Goal: Information Seeking & Learning: Learn about a topic

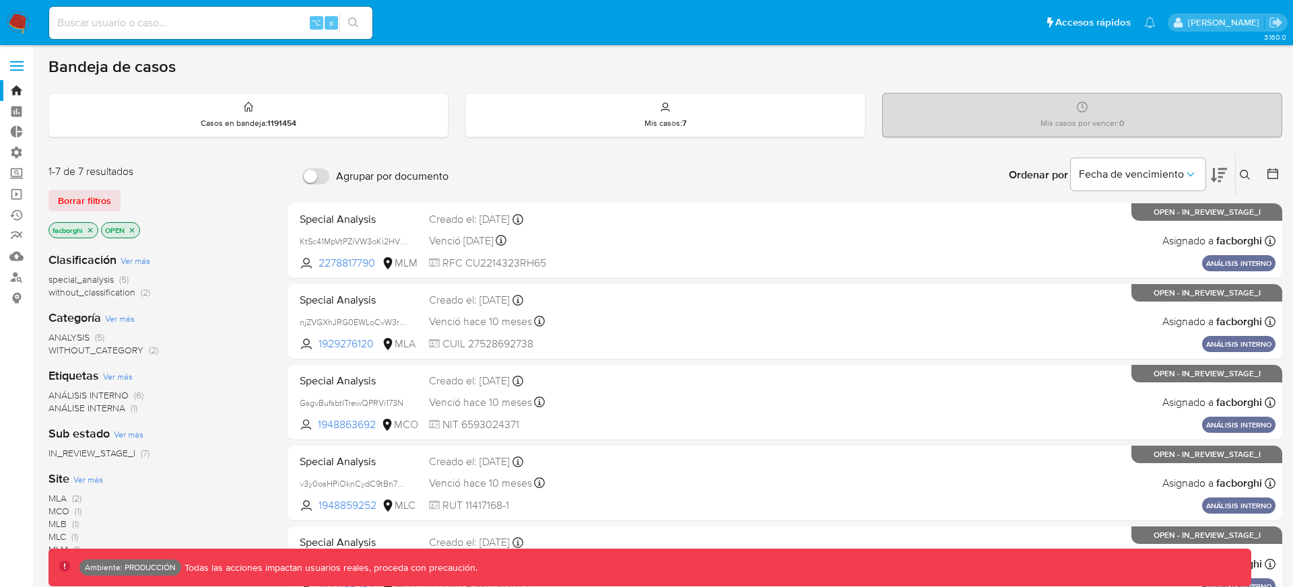
click at [13, 65] on span at bounding box center [16, 66] width 13 height 2
click at [0, 0] on input "checkbox" at bounding box center [0, 0] width 0 height 0
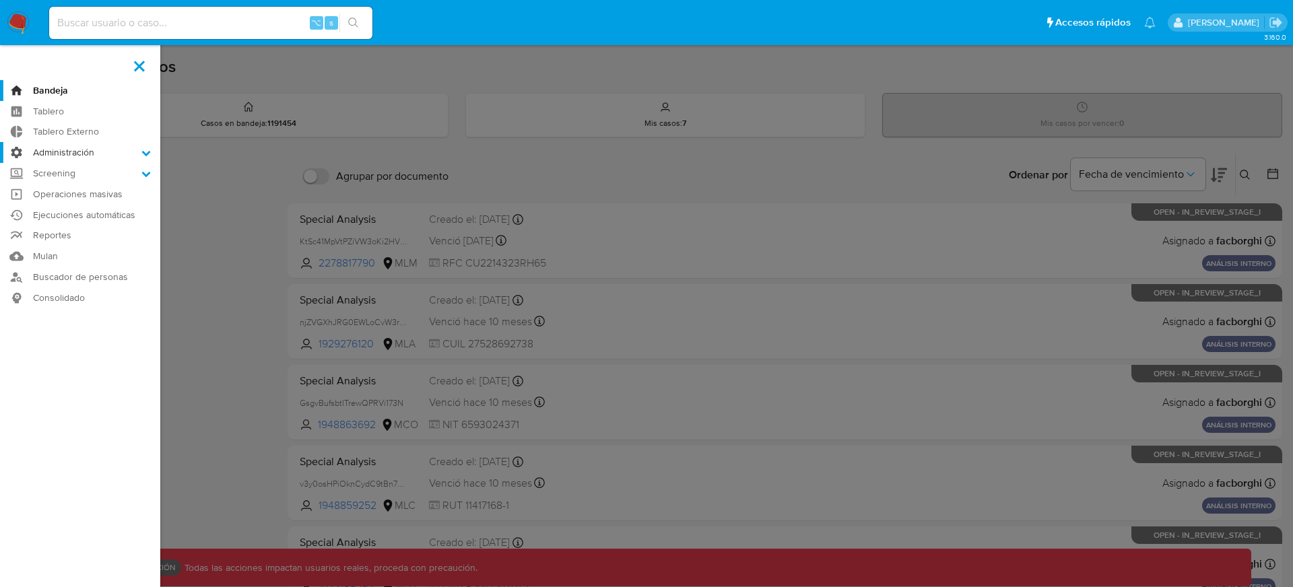
click at [61, 153] on label "Administración" at bounding box center [80, 152] width 160 height 21
click at [0, 0] on input "Administración" at bounding box center [0, 0] width 0 height 0
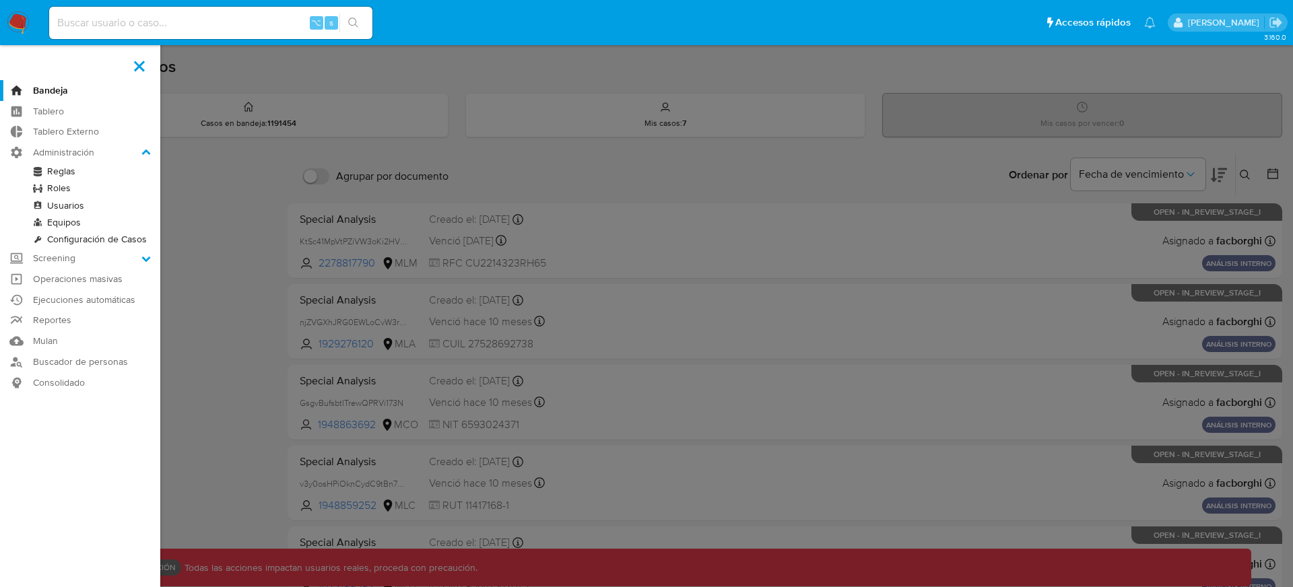
click at [57, 187] on link "Roles" at bounding box center [80, 188] width 160 height 17
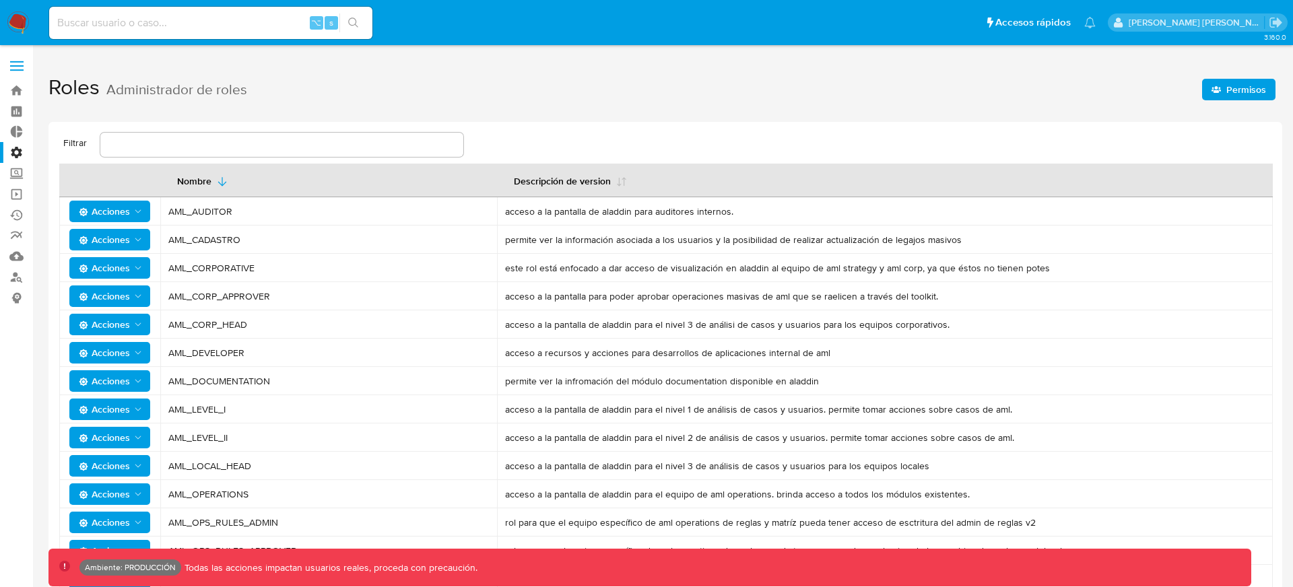
click at [1222, 90] on span "Permisos" at bounding box center [1239, 89] width 55 height 19
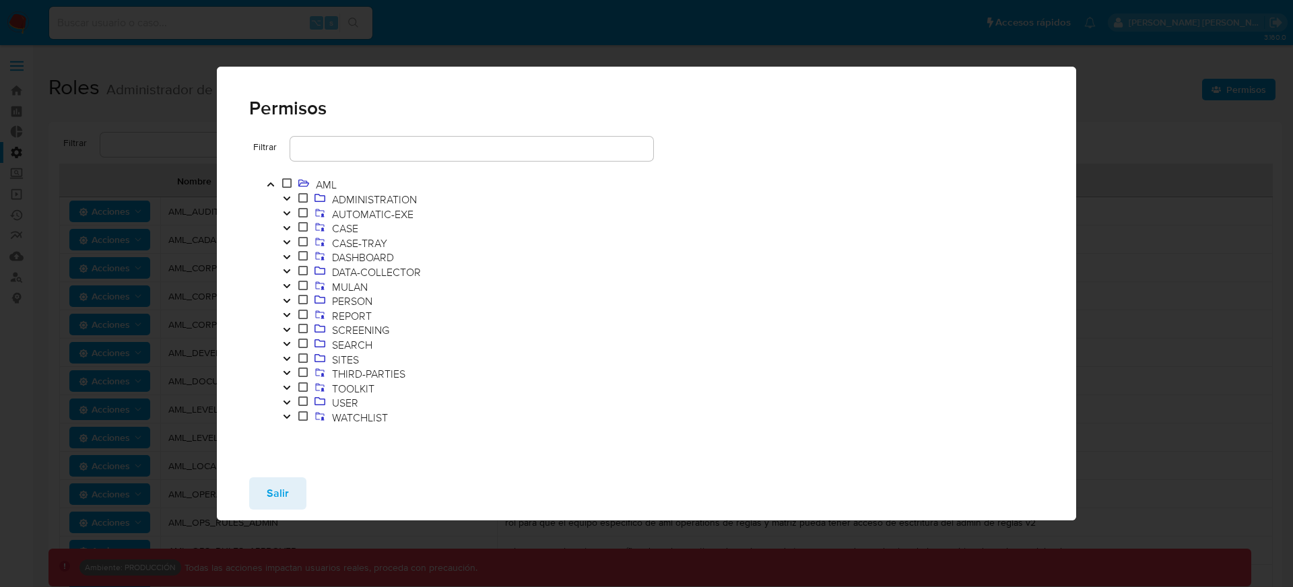
click at [438, 147] on input "text" at bounding box center [471, 149] width 363 height 18
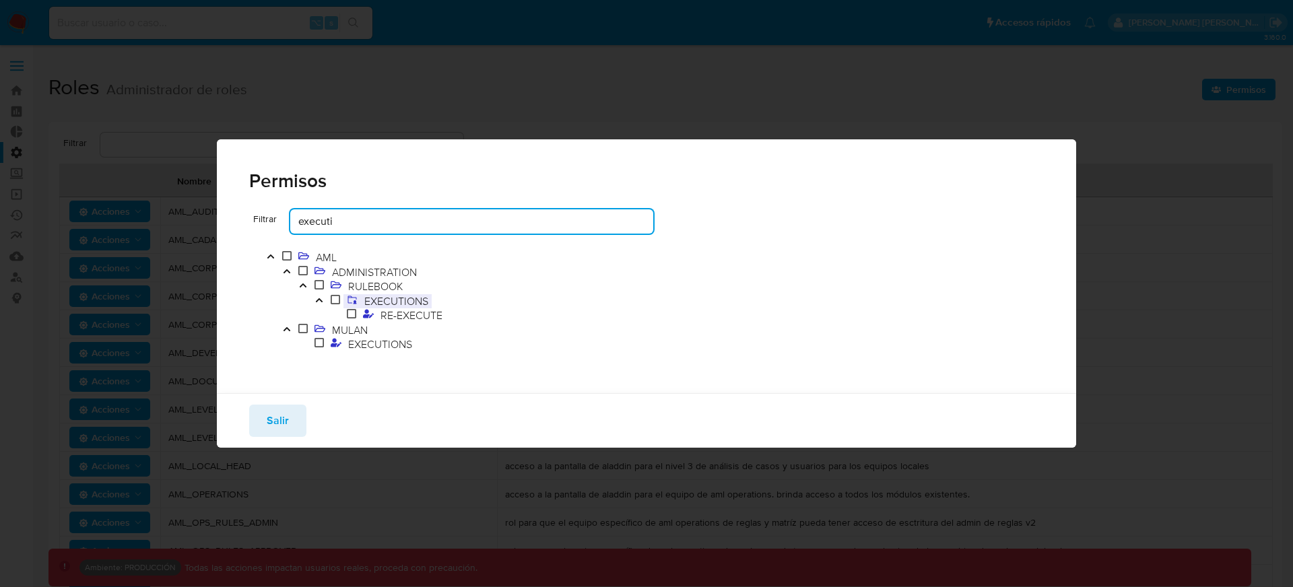
click at [407, 304] on span "EXECUTIONS" at bounding box center [396, 301] width 71 height 15
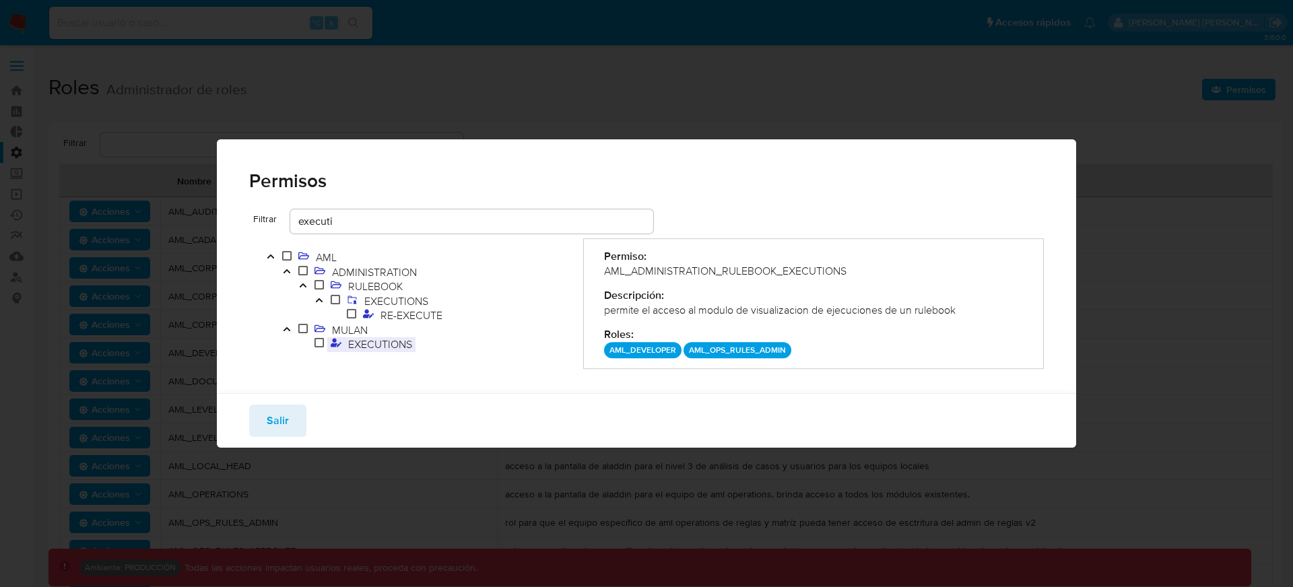
click at [387, 339] on span "EXECUTIONS" at bounding box center [380, 344] width 71 height 15
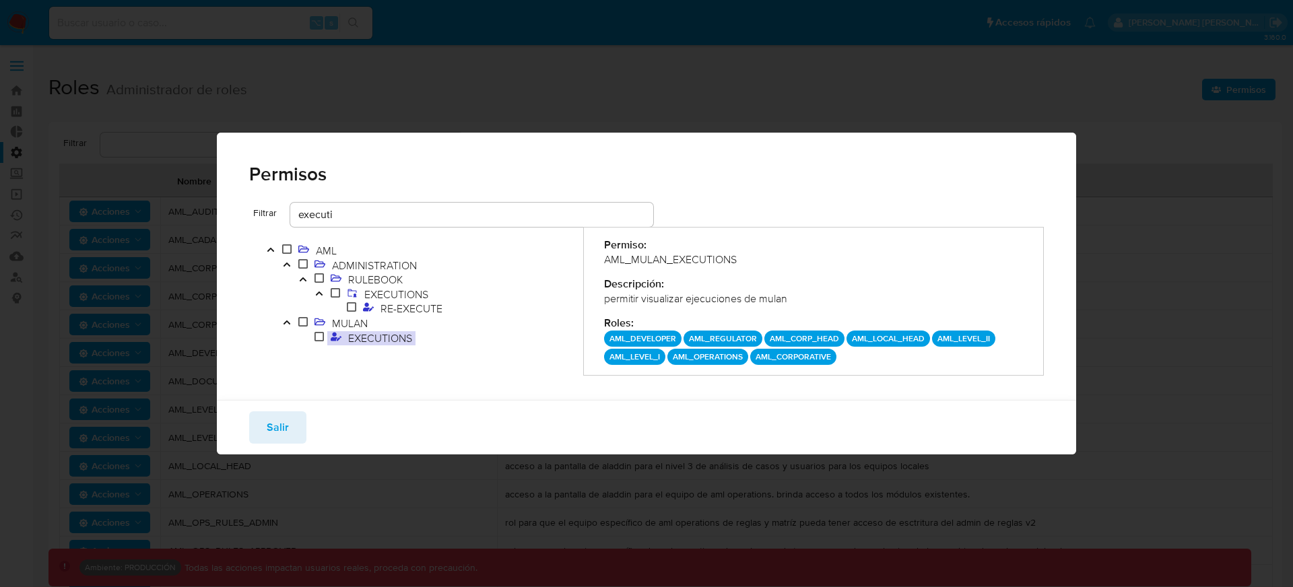
click at [319, 210] on input "executi" at bounding box center [471, 215] width 363 height 18
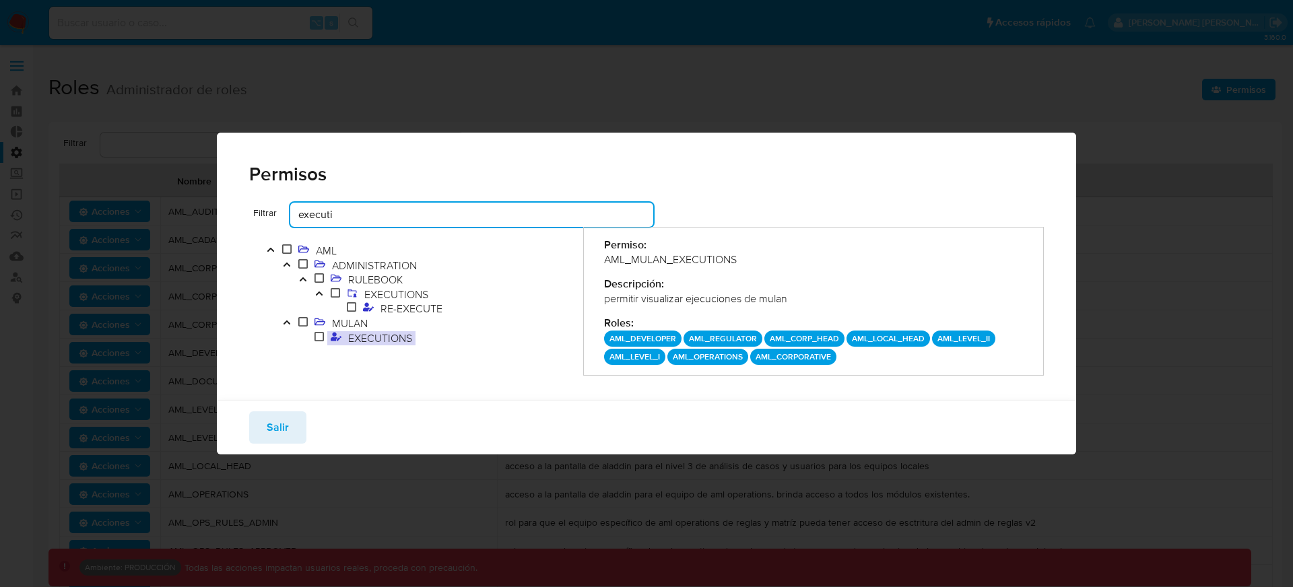
click at [319, 210] on input "executi" at bounding box center [471, 215] width 363 height 18
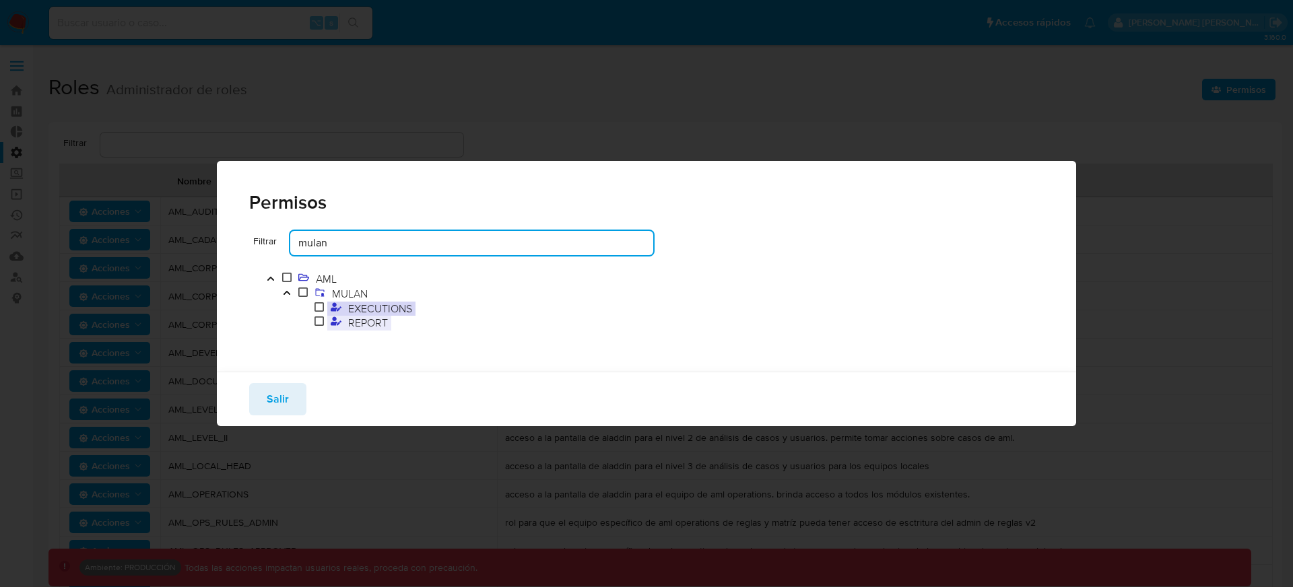
type input "mulan"
click at [364, 324] on span "REPORT" at bounding box center [368, 322] width 46 height 15
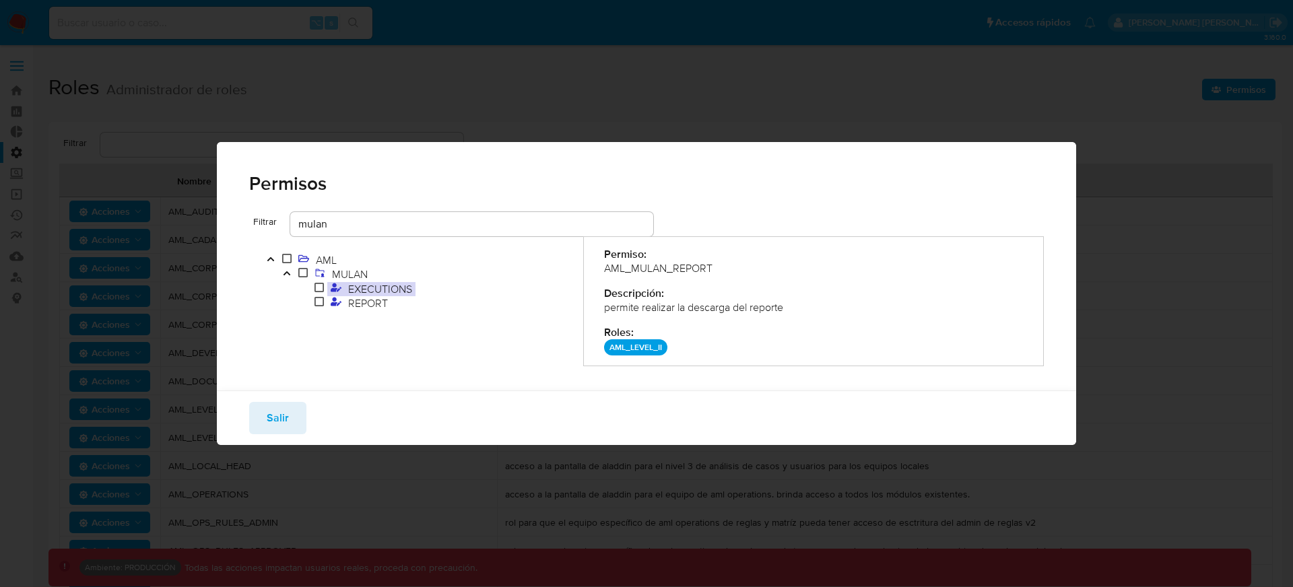
click at [365, 286] on span "EXECUTIONS" at bounding box center [380, 289] width 71 height 15
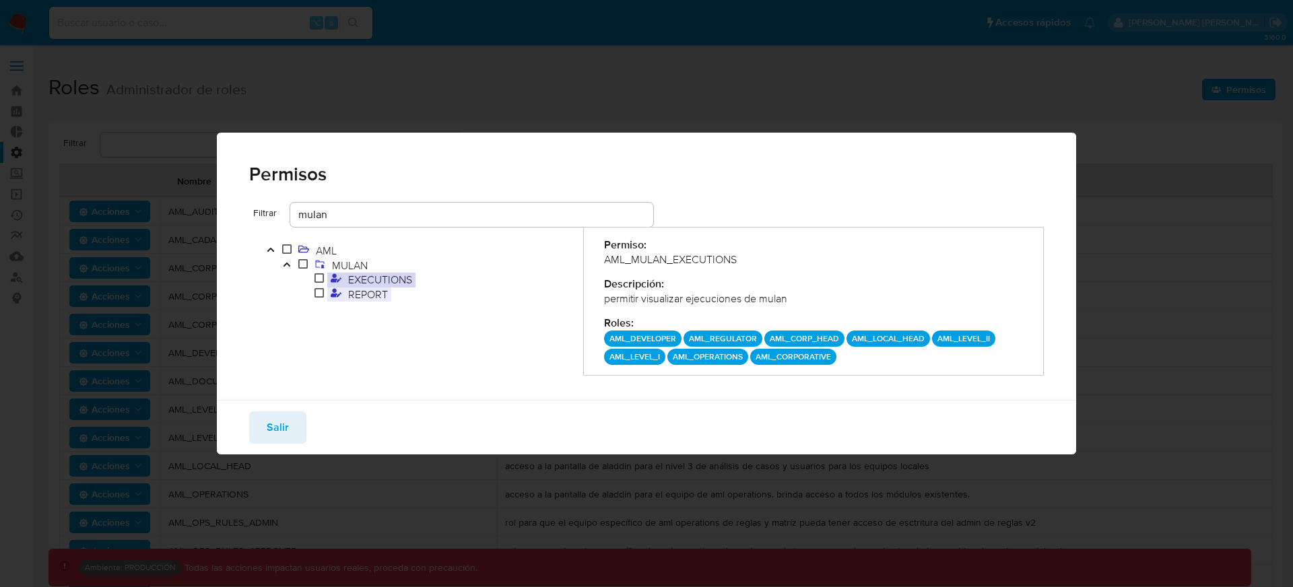
click at [362, 296] on span "REPORT" at bounding box center [368, 294] width 46 height 15
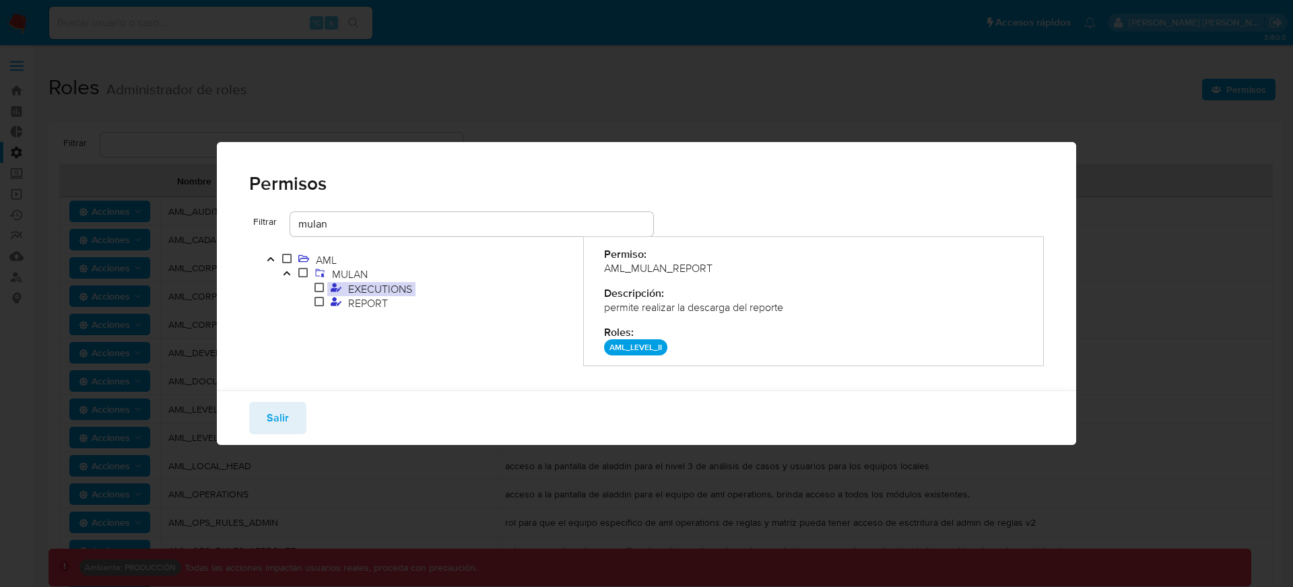
click at [649, 263] on div "AML_MULAN_REPORT" at bounding box center [814, 268] width 420 height 15
click at [387, 288] on span "EXECUTIONS" at bounding box center [380, 289] width 71 height 15
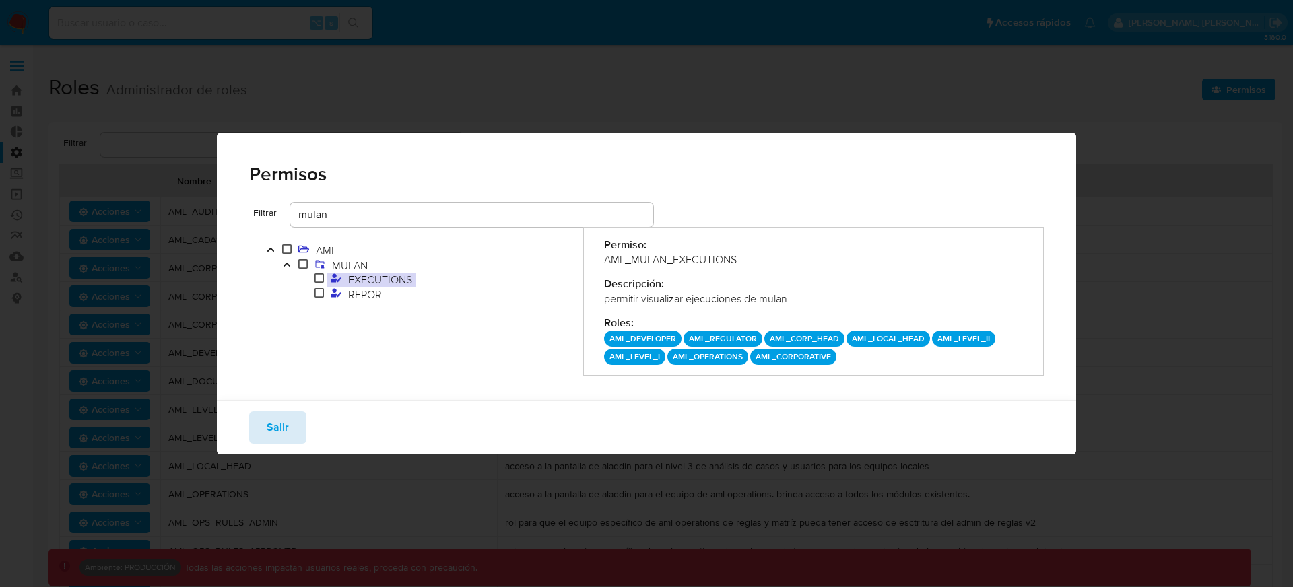
click at [267, 428] on span "Salir" at bounding box center [278, 428] width 22 height 30
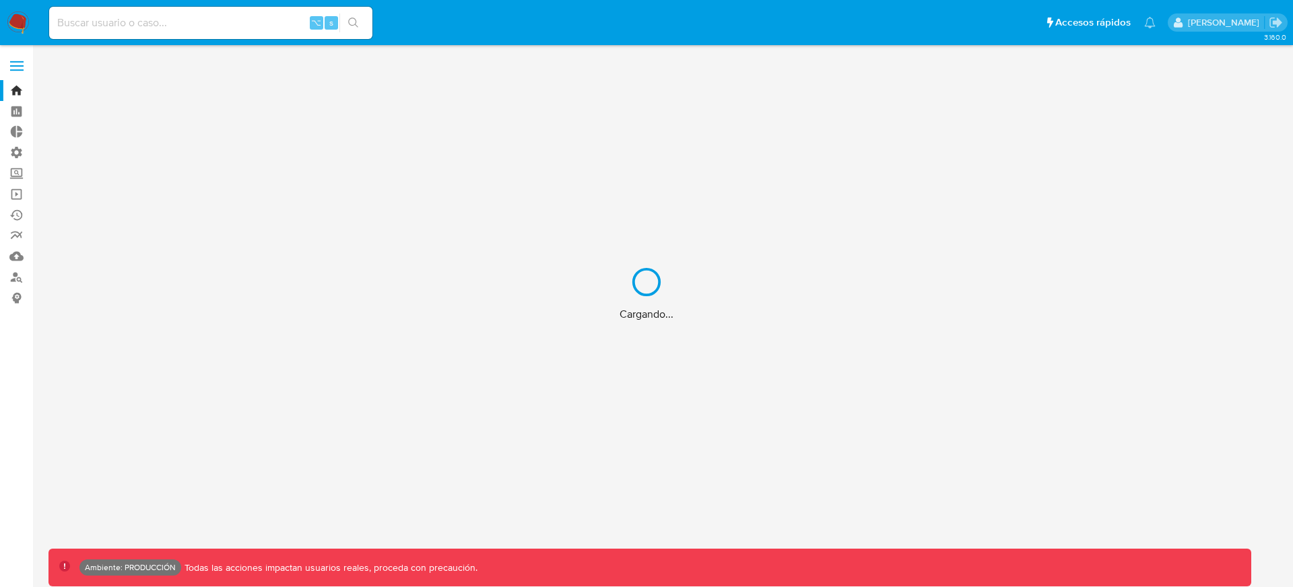
click at [13, 67] on div "Cargando..." at bounding box center [646, 293] width 1293 height 587
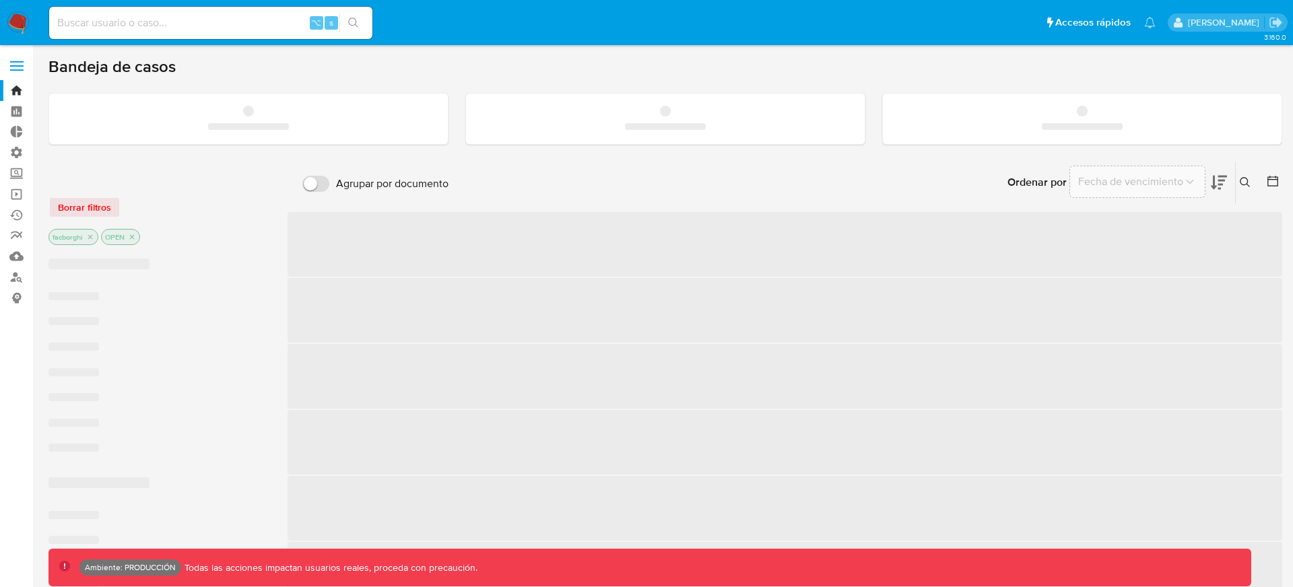
click at [22, 67] on label at bounding box center [17, 66] width 34 height 28
click at [0, 0] on input "checkbox" at bounding box center [0, 0] width 0 height 0
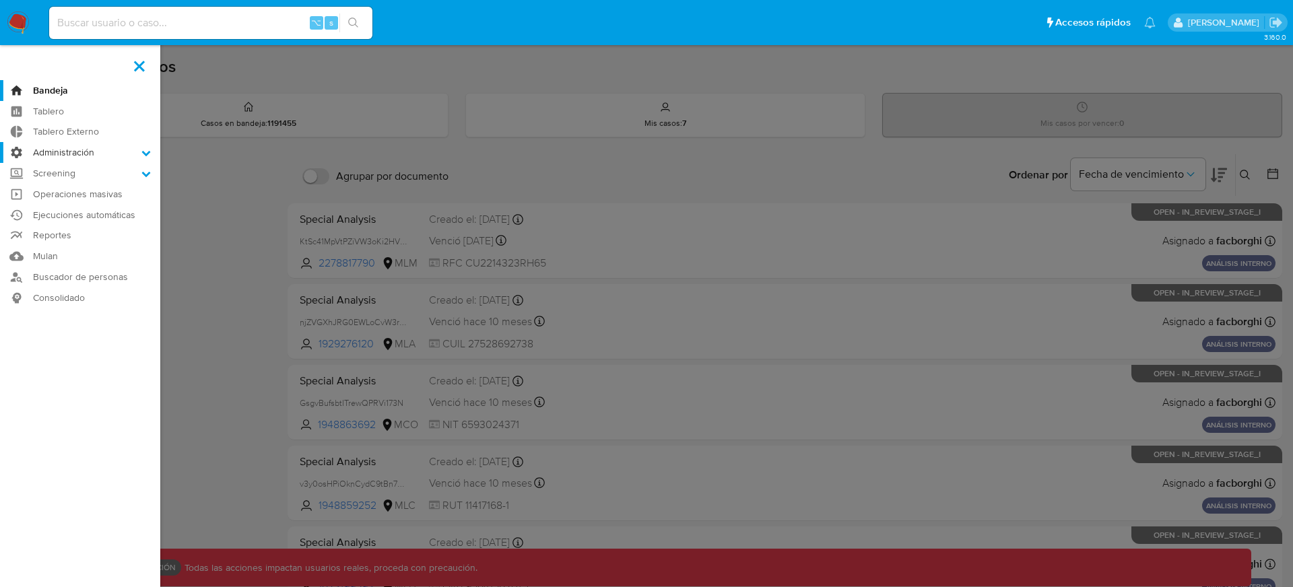
click at [108, 155] on label "Administración" at bounding box center [80, 152] width 160 height 21
click at [0, 0] on input "Administración" at bounding box center [0, 0] width 0 height 0
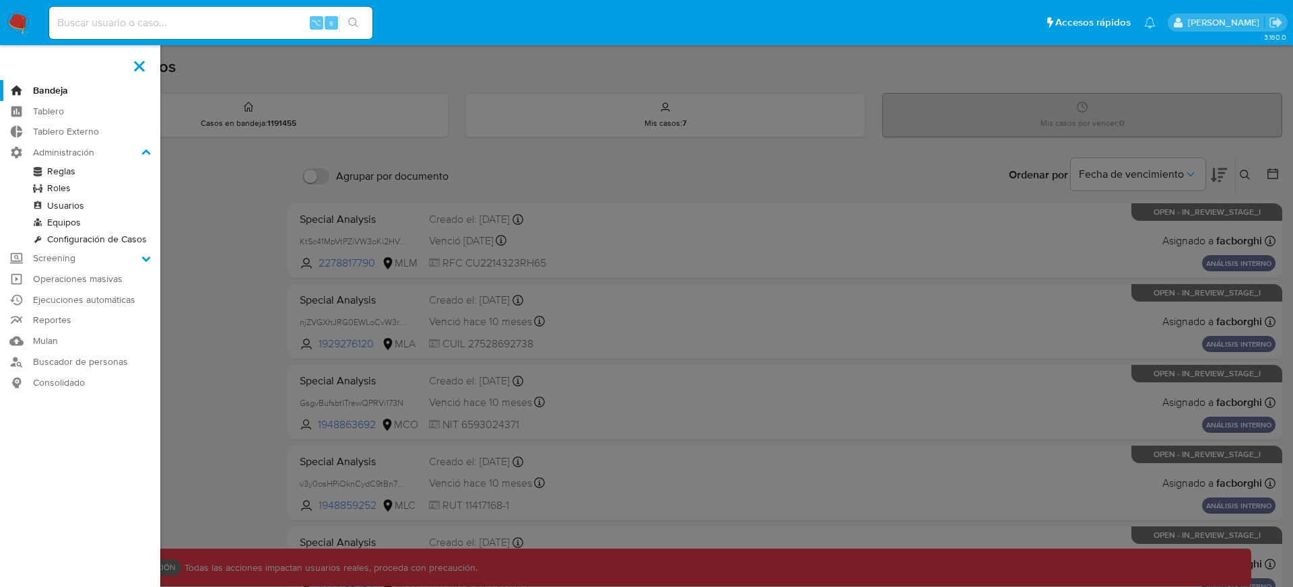
click at [73, 186] on link "Roles" at bounding box center [80, 188] width 160 height 17
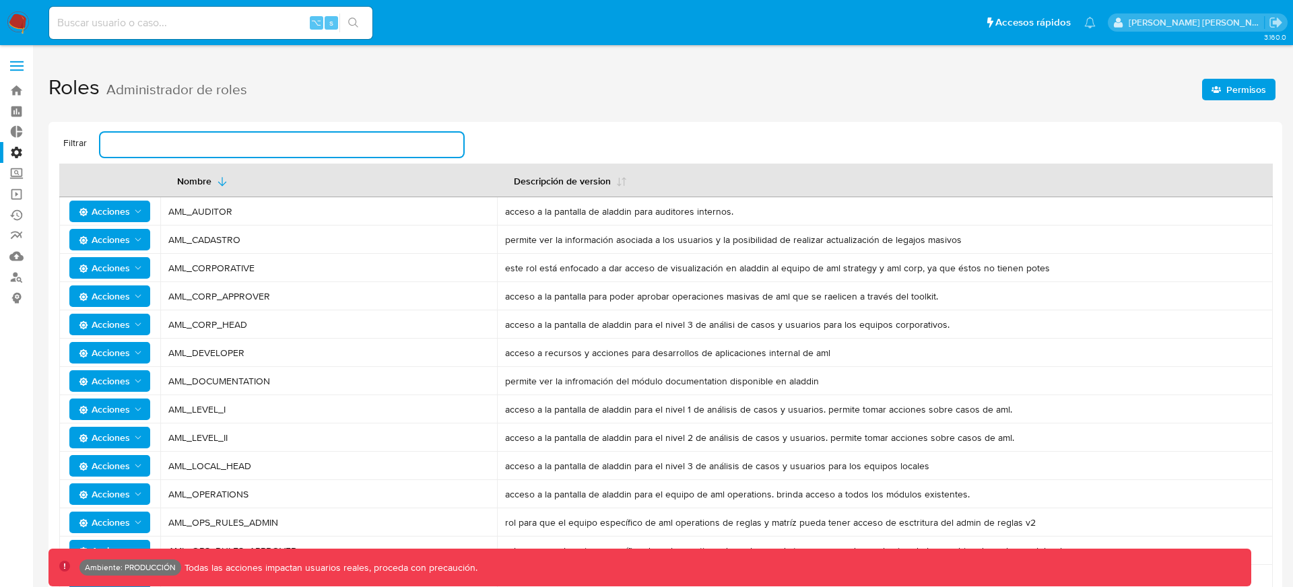
click at [318, 150] on input "text" at bounding box center [281, 145] width 363 height 18
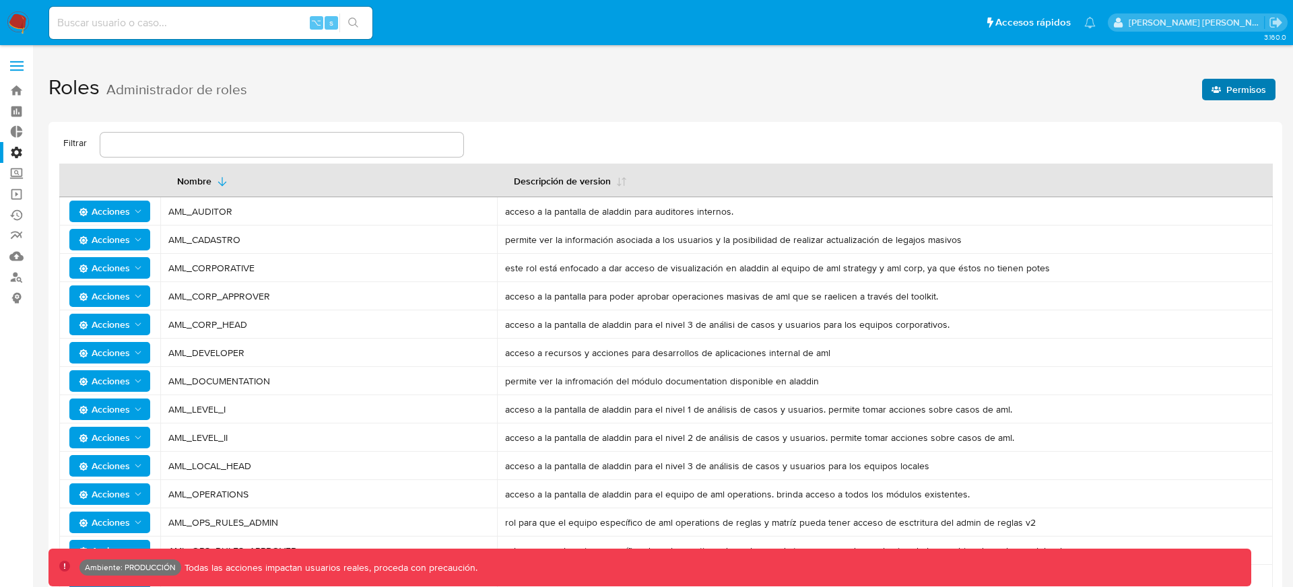
click at [1235, 95] on span "Permisos" at bounding box center [1247, 90] width 40 height 22
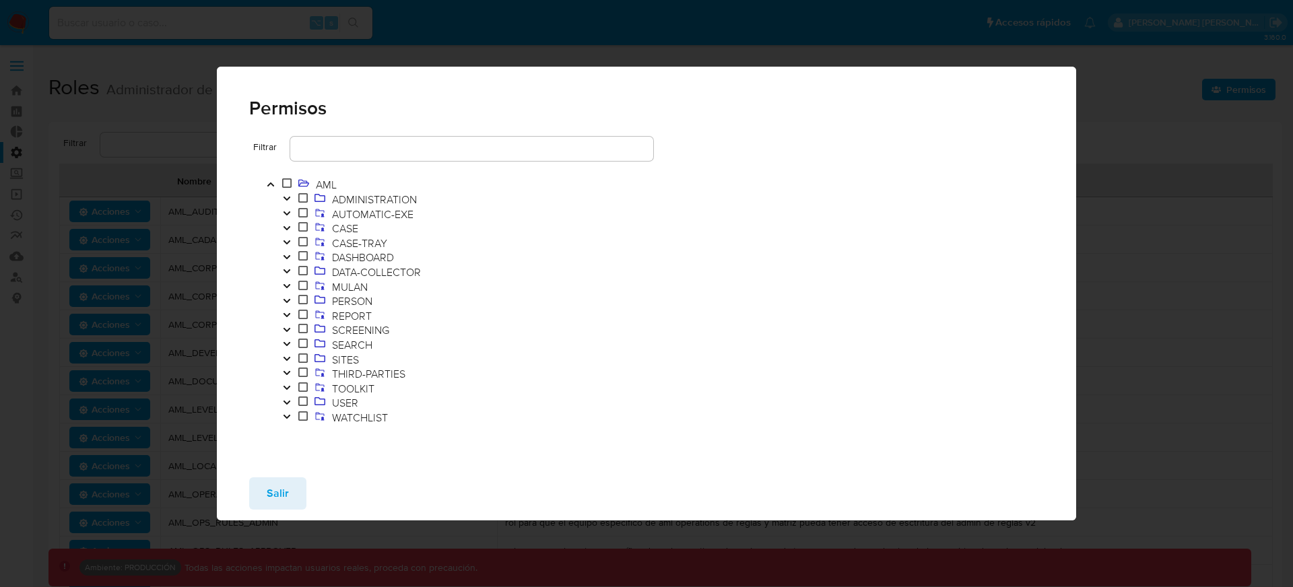
click at [430, 148] on input "text" at bounding box center [471, 149] width 363 height 18
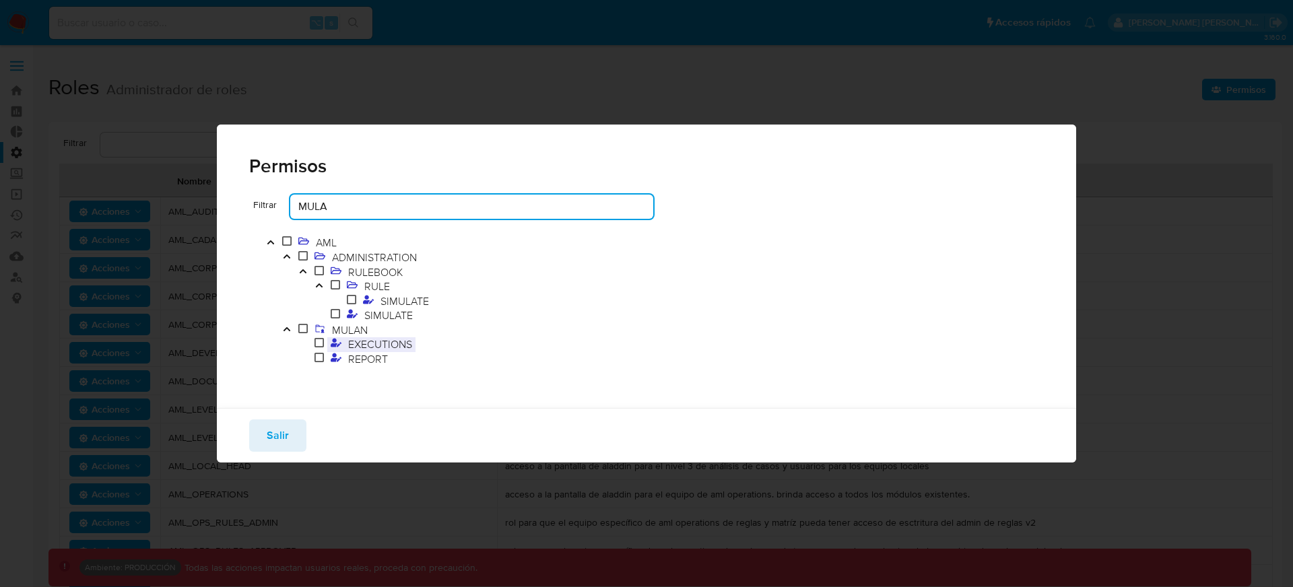
type input "MULA"
click at [379, 348] on span "EXECUTIONS" at bounding box center [380, 344] width 71 height 15
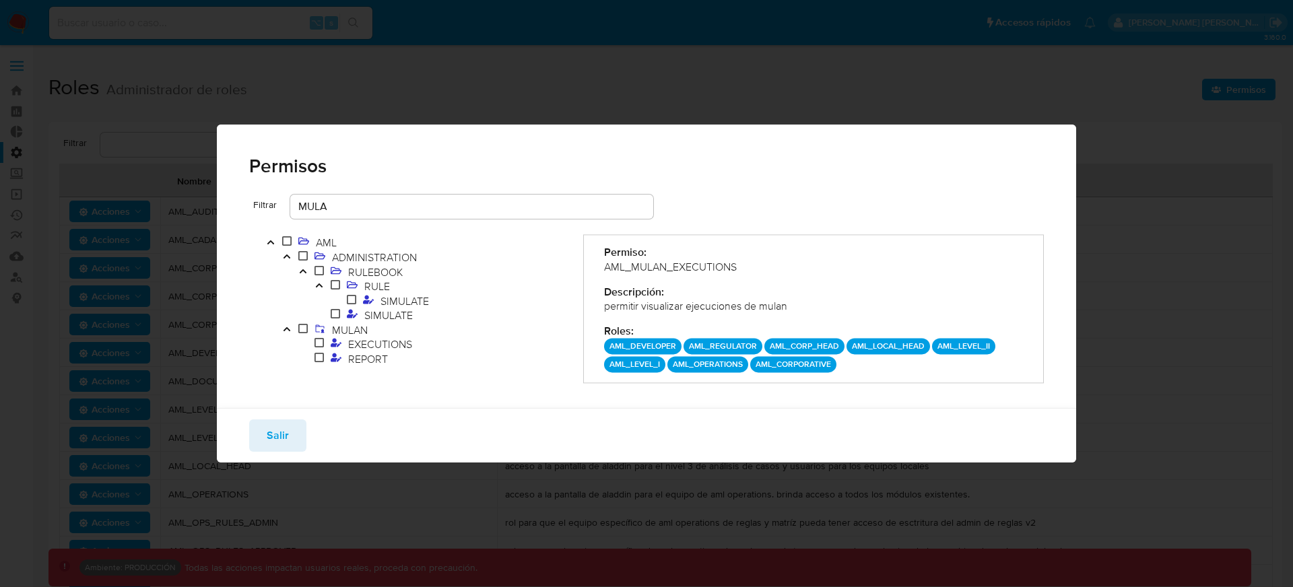
click at [655, 350] on p "AML_DEVELOPER" at bounding box center [642, 347] width 77 height 16
click at [866, 347] on p "AML_LOCAL_HEAD" at bounding box center [889, 347] width 84 height 16
click at [969, 354] on p "AML_LEVEL_II" at bounding box center [963, 347] width 63 height 16
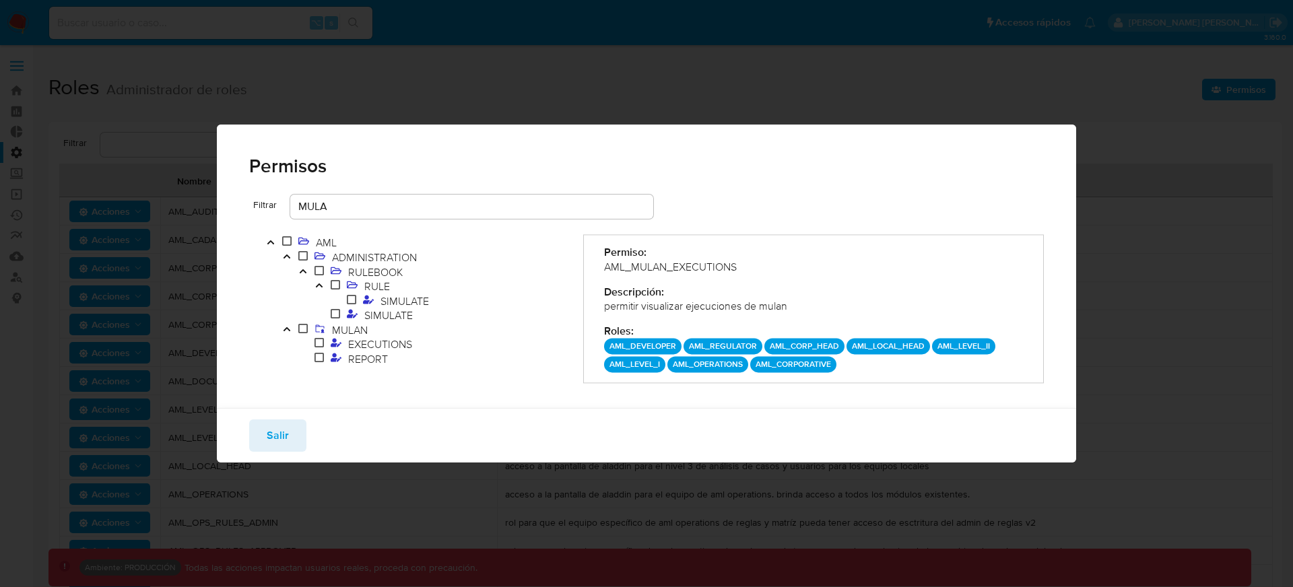
click at [969, 354] on p "AML_LEVEL_II" at bounding box center [963, 347] width 63 height 16
click at [967, 352] on p "AML_LEVEL_II" at bounding box center [963, 347] width 63 height 16
click at [640, 358] on p "AML_LEVEL_I" at bounding box center [634, 365] width 61 height 16
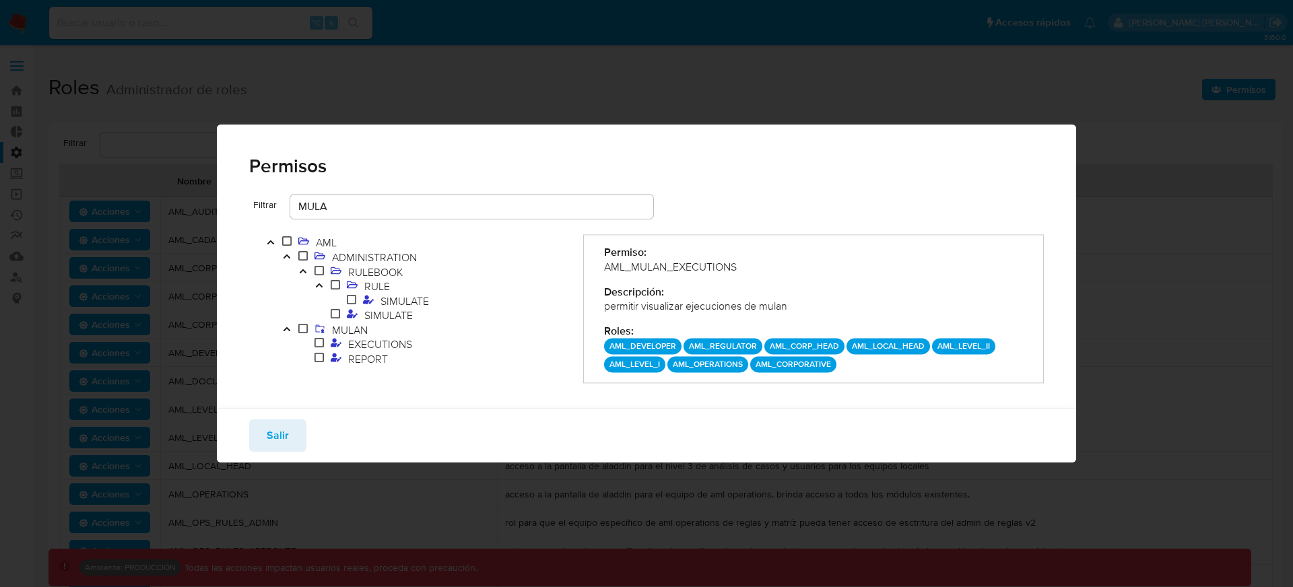
click at [1140, 137] on div "Permisos Filtrar MULA AML ADMINISTRATION RULEBOOK RULE SIMULATE SIMULATE MULAN …" at bounding box center [646, 293] width 1293 height 587
click at [280, 438] on span "Salir" at bounding box center [278, 436] width 22 height 30
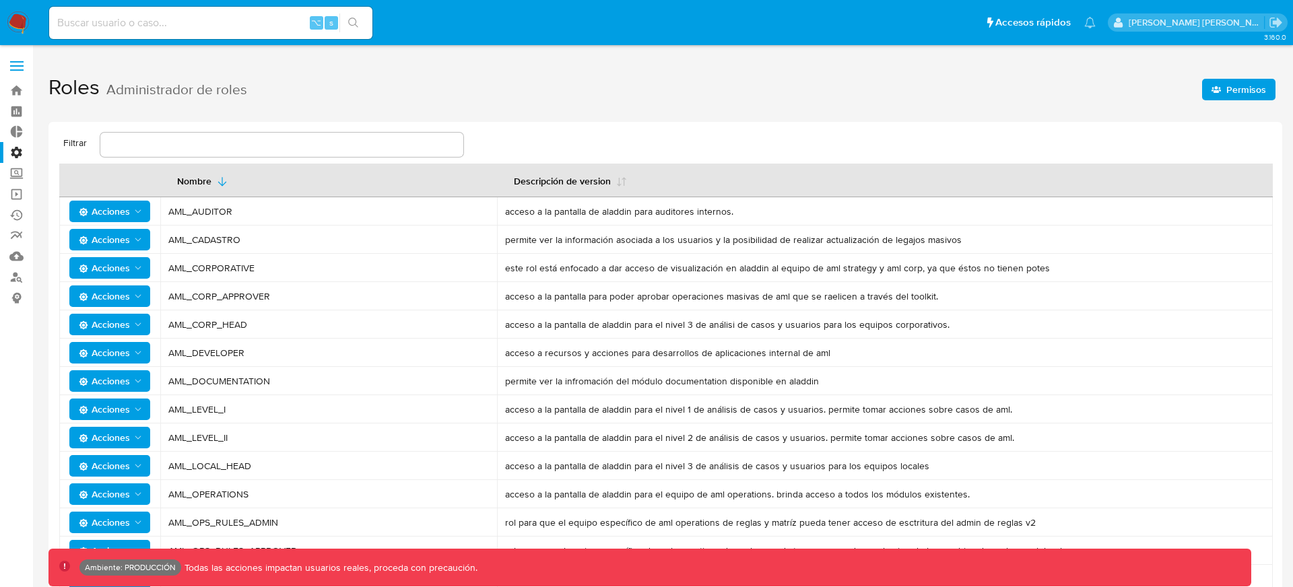
click at [1239, 94] on span "Permisos" at bounding box center [1247, 90] width 40 height 22
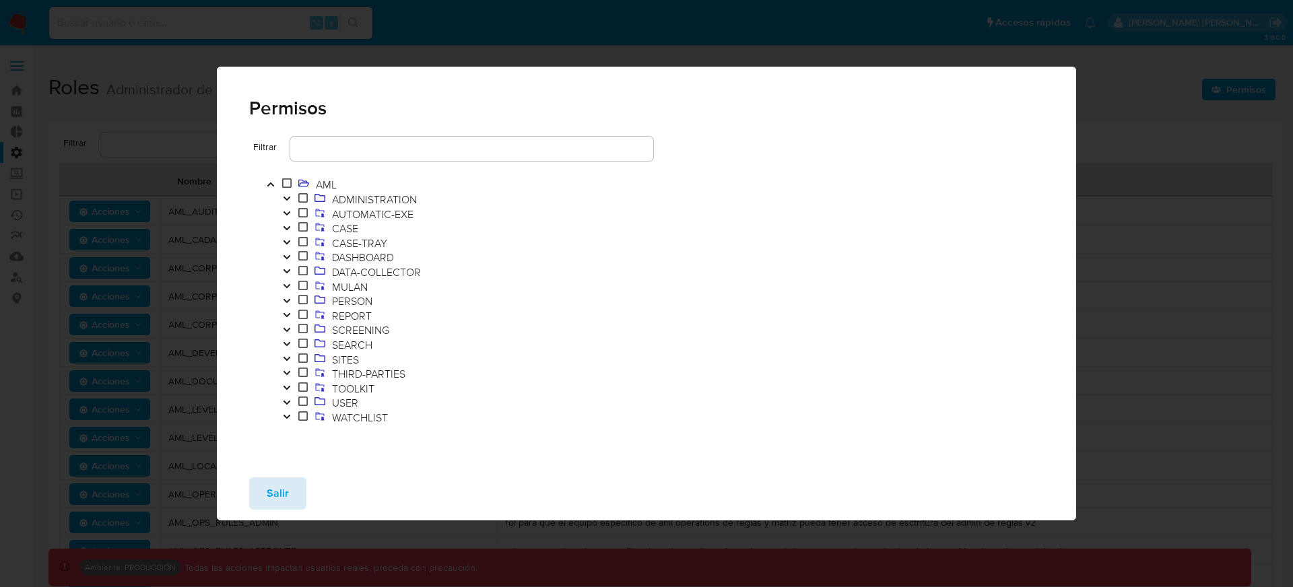
click at [283, 492] on span "Salir" at bounding box center [278, 494] width 22 height 30
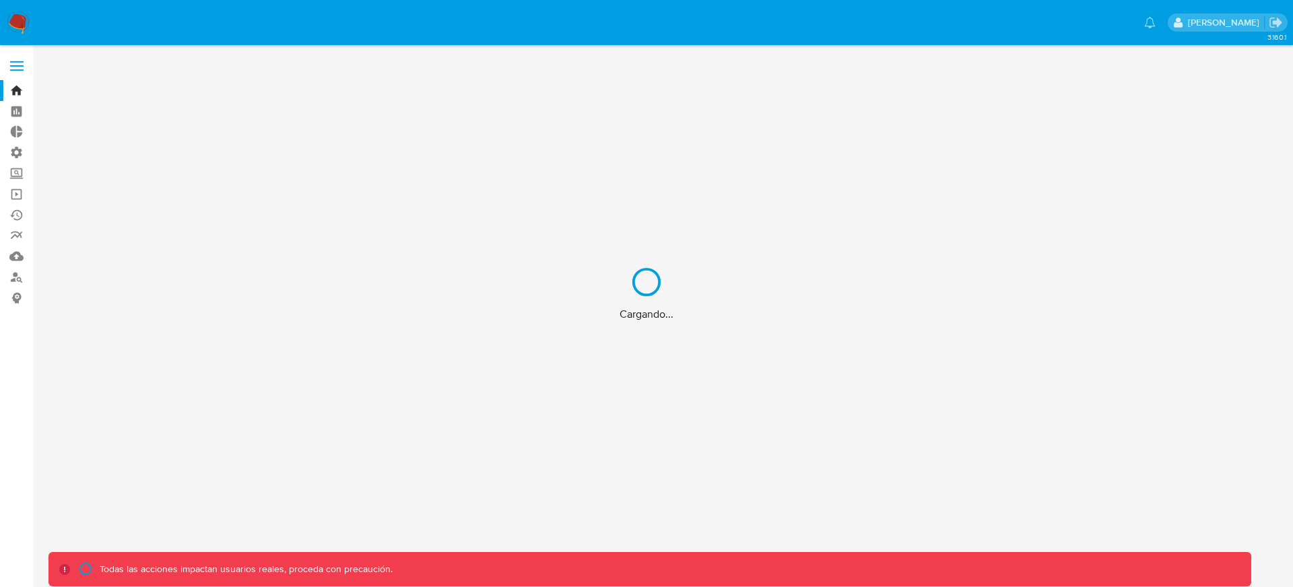
click at [17, 65] on div "Cargando..." at bounding box center [646, 293] width 1293 height 587
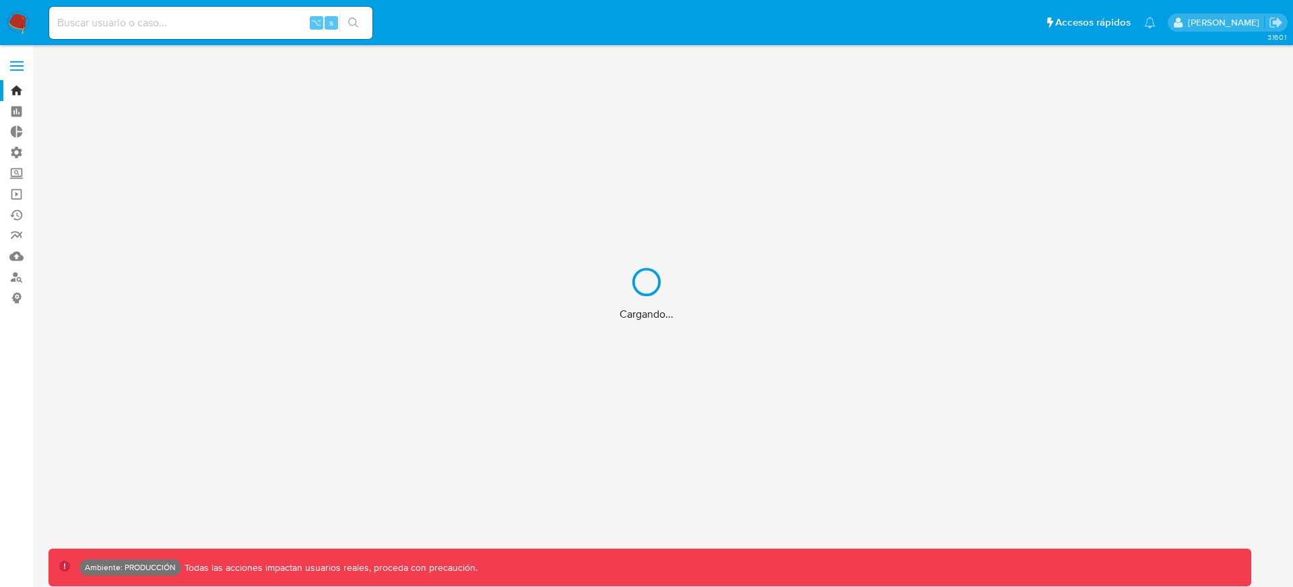
click at [17, 65] on div "Cargando..." at bounding box center [646, 293] width 1293 height 587
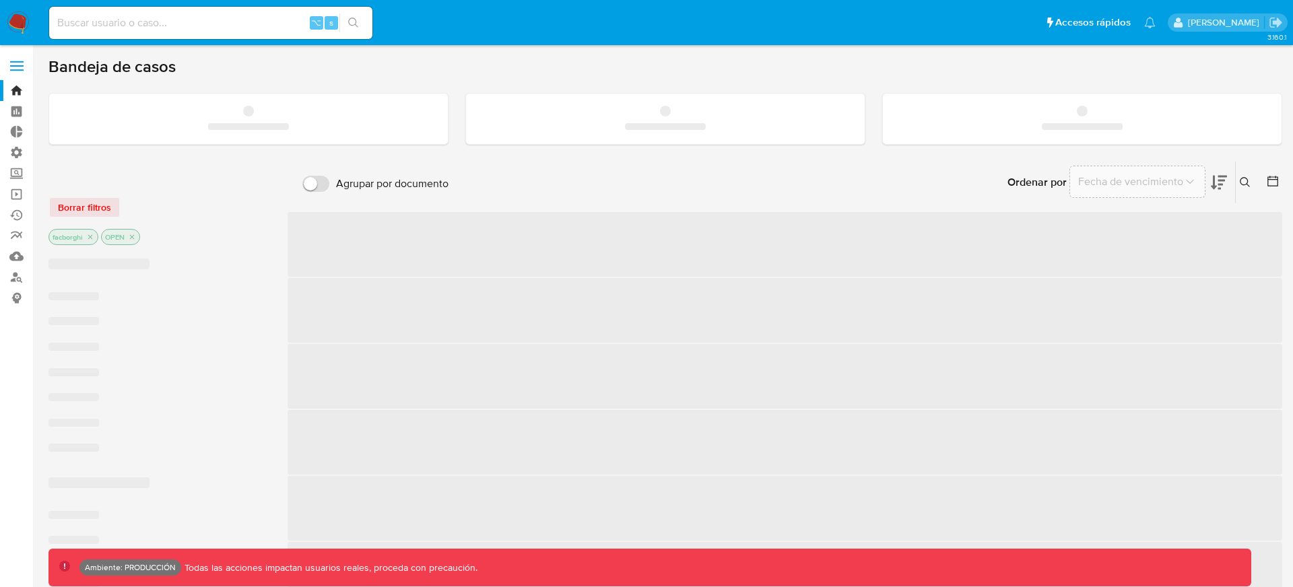
click at [20, 67] on label at bounding box center [17, 66] width 34 height 28
click at [0, 0] on input "checkbox" at bounding box center [0, 0] width 0 height 0
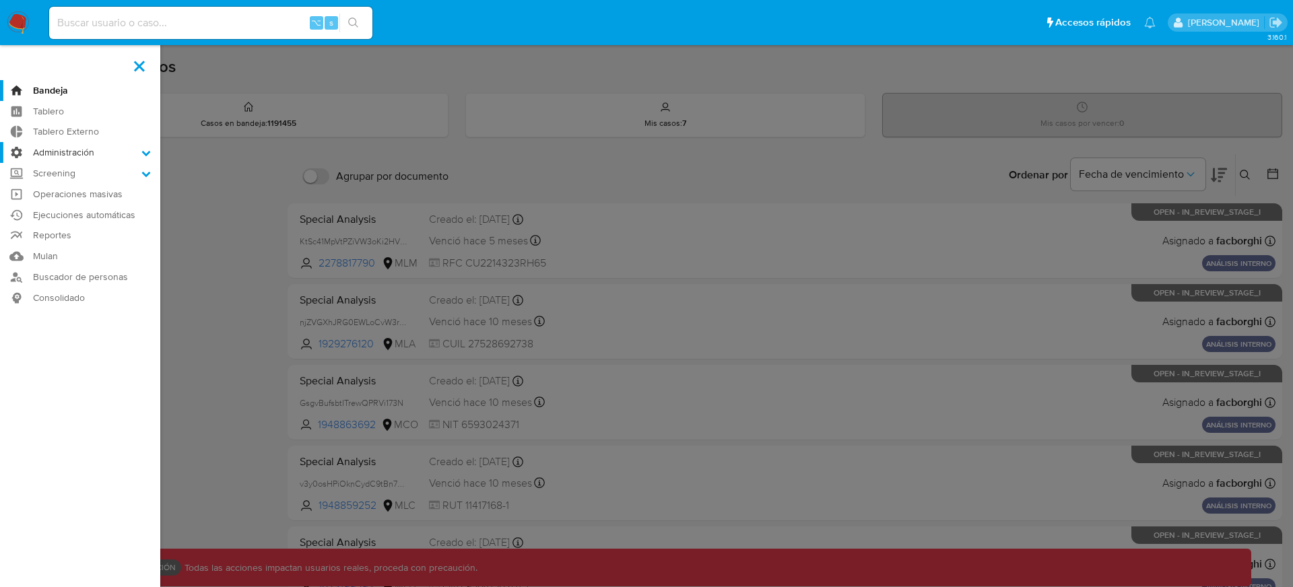
click at [101, 151] on label "Administración" at bounding box center [80, 152] width 160 height 21
click at [0, 0] on input "Administración" at bounding box center [0, 0] width 0 height 0
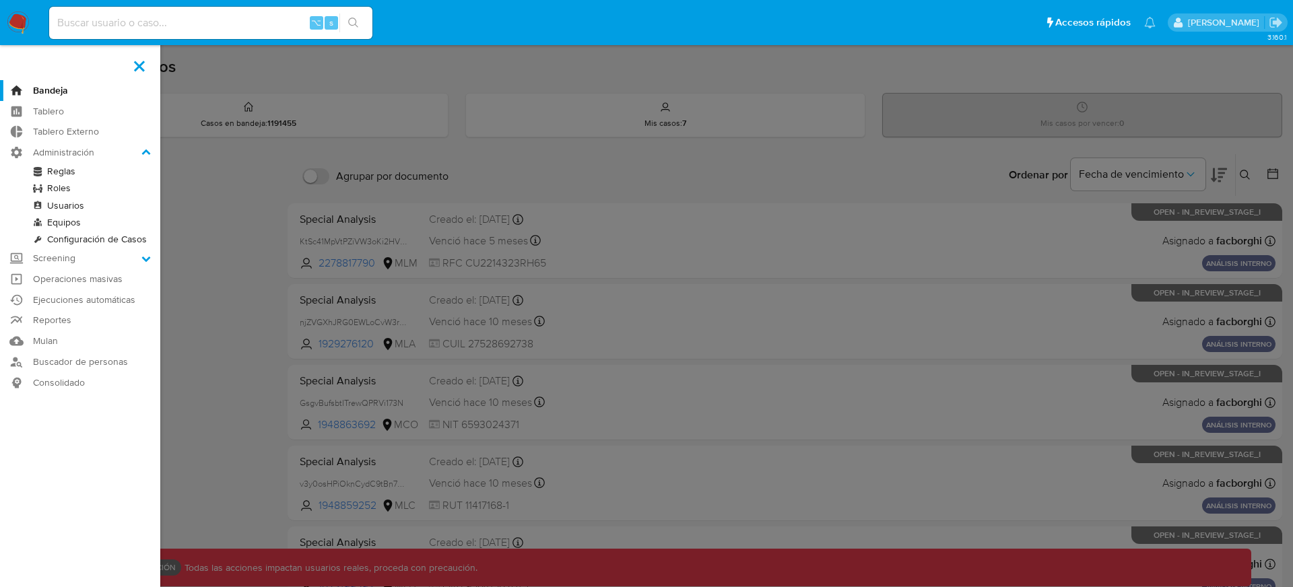
click at [69, 186] on link "Roles" at bounding box center [80, 188] width 160 height 17
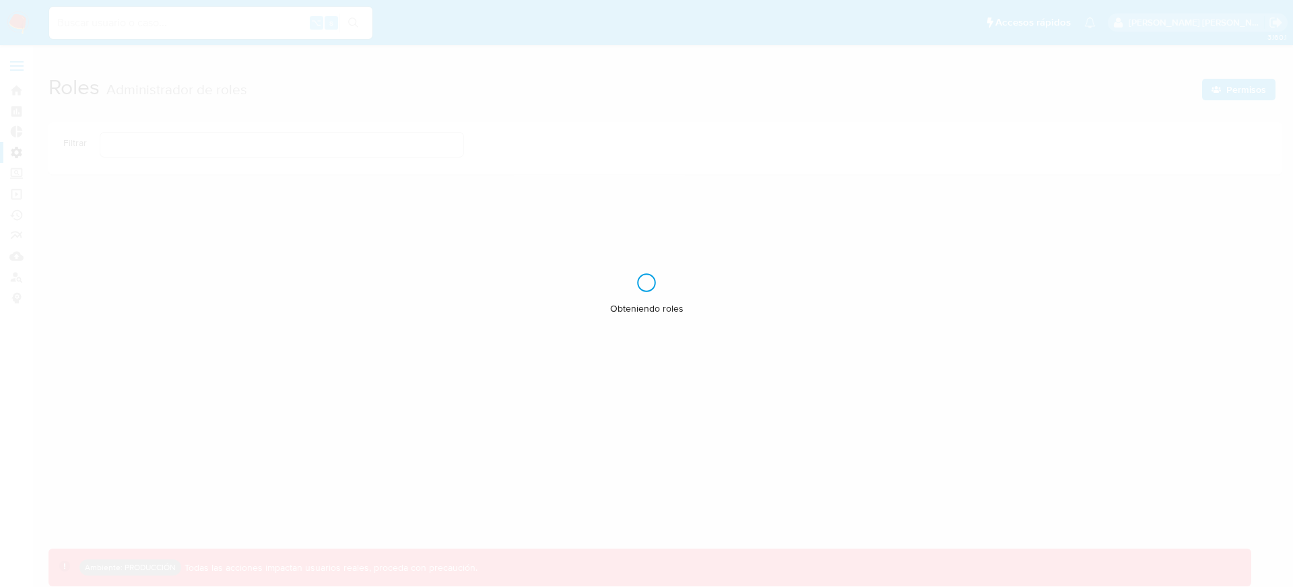
click at [1227, 91] on div "Obteniendo roles" at bounding box center [646, 293] width 1293 height 587
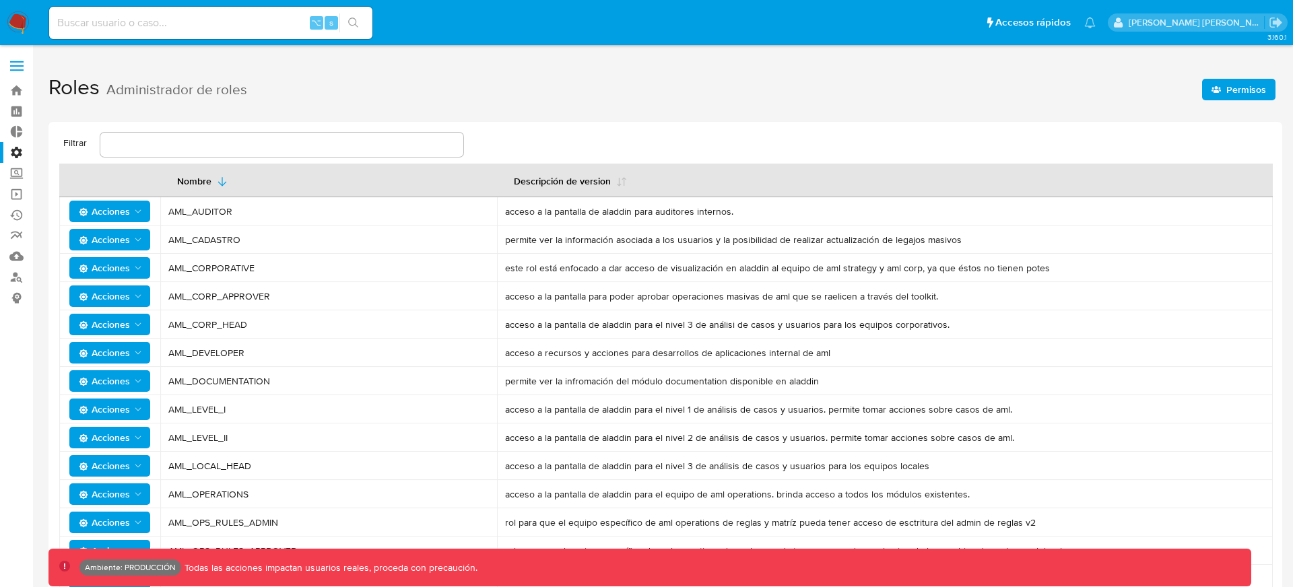
click at [1228, 91] on span "Permisos" at bounding box center [1247, 90] width 40 height 22
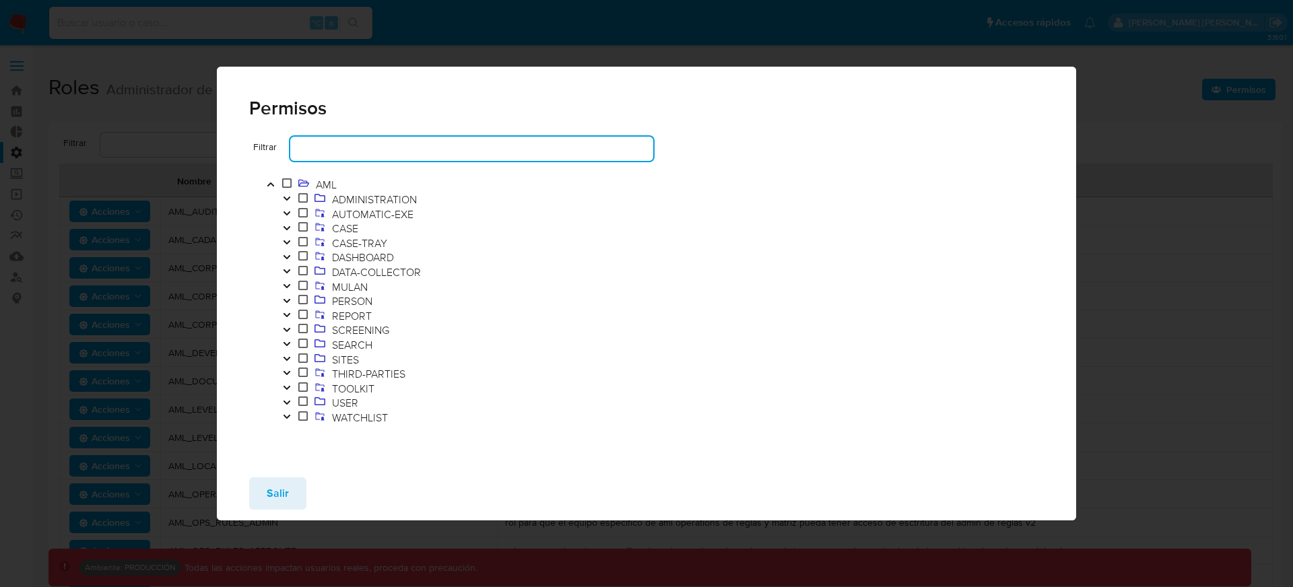
click at [452, 150] on input "text" at bounding box center [471, 149] width 363 height 18
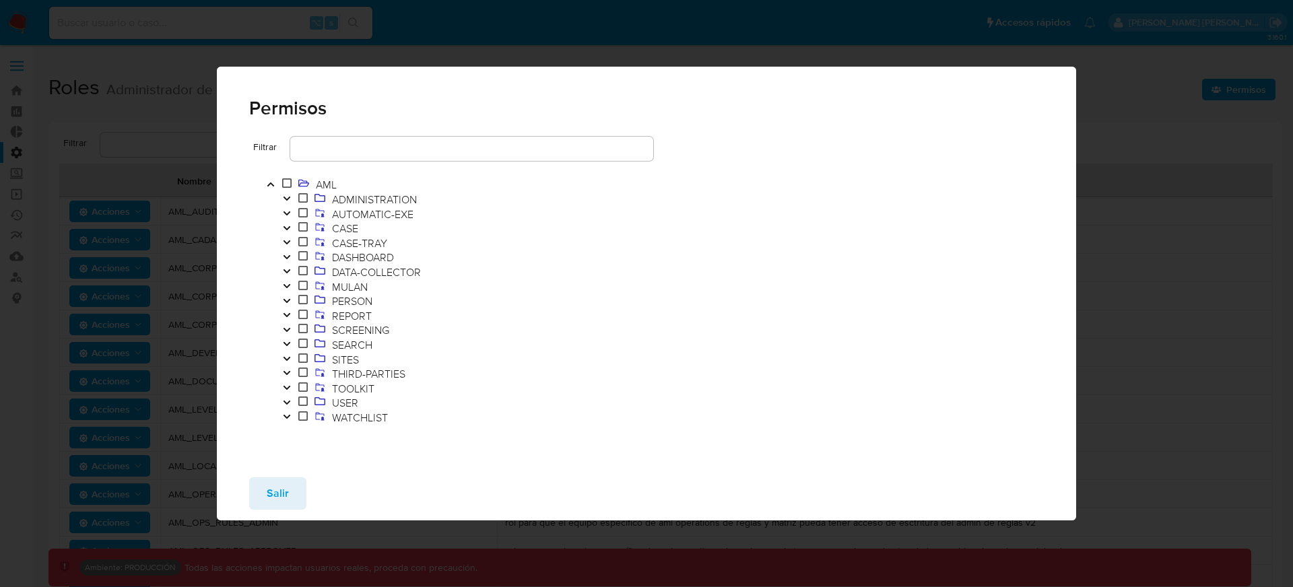
click at [593, 222] on div at bounding box center [813, 301] width 461 height 281
click at [335, 330] on span "SCREENING" at bounding box center [361, 330] width 64 height 15
click at [284, 331] on icon "Toggle" at bounding box center [286, 330] width 9 height 8
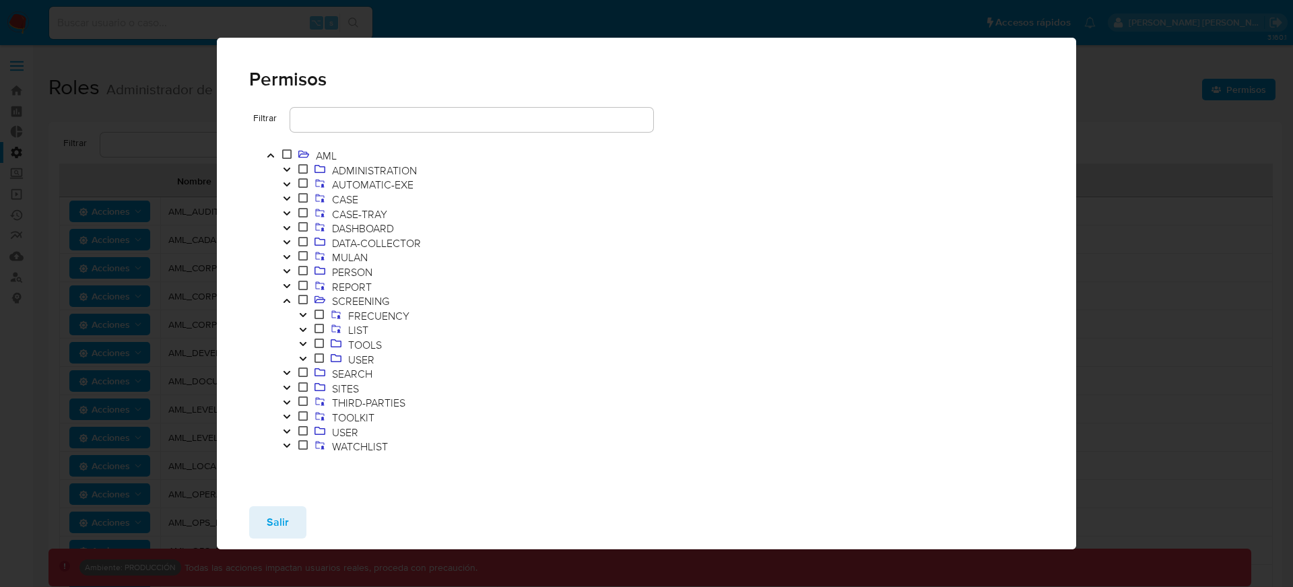
click at [300, 323] on button "Toggle" at bounding box center [303, 330] width 16 height 15
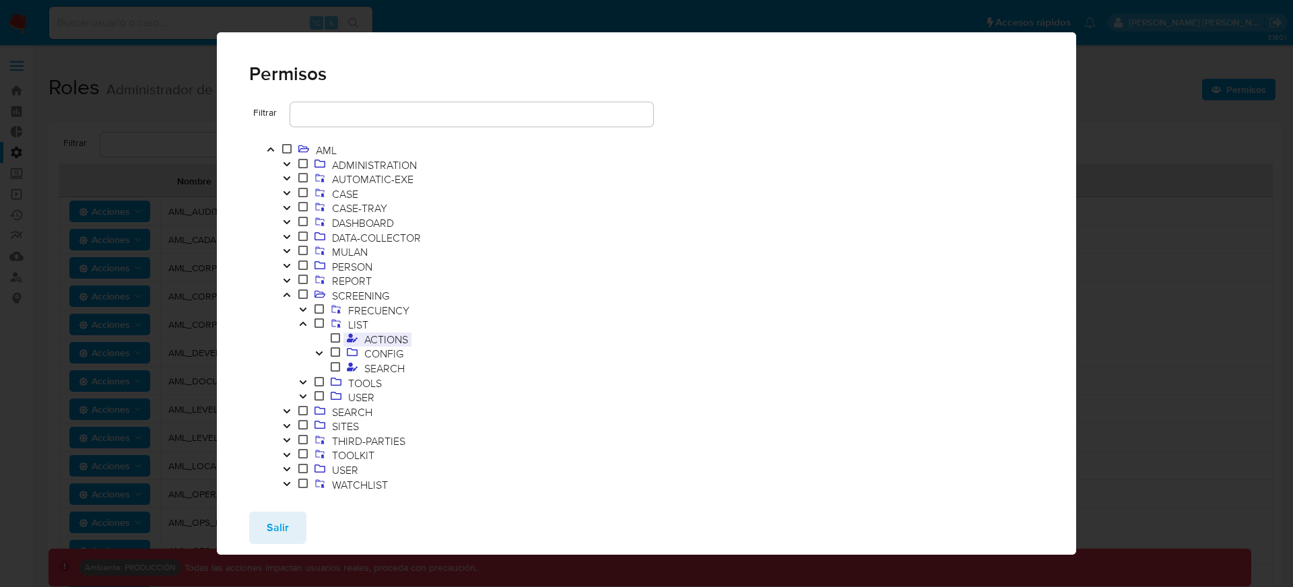
click at [394, 341] on span "ACTIONS" at bounding box center [386, 339] width 51 height 15
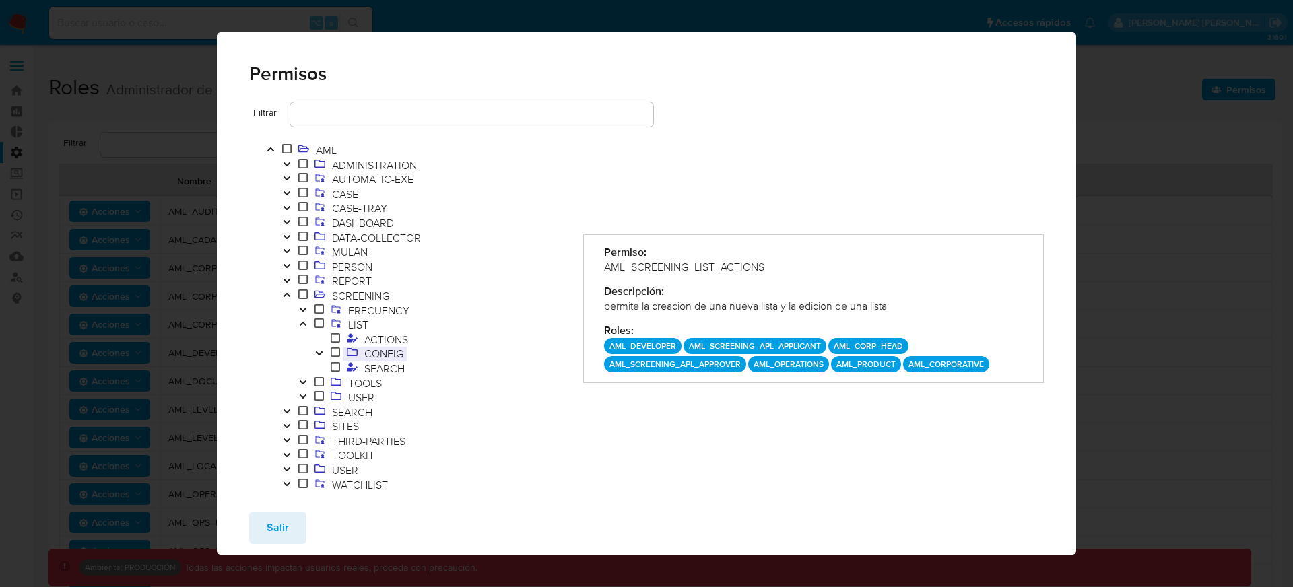
click at [377, 355] on span "CONFIG" at bounding box center [384, 353] width 46 height 15
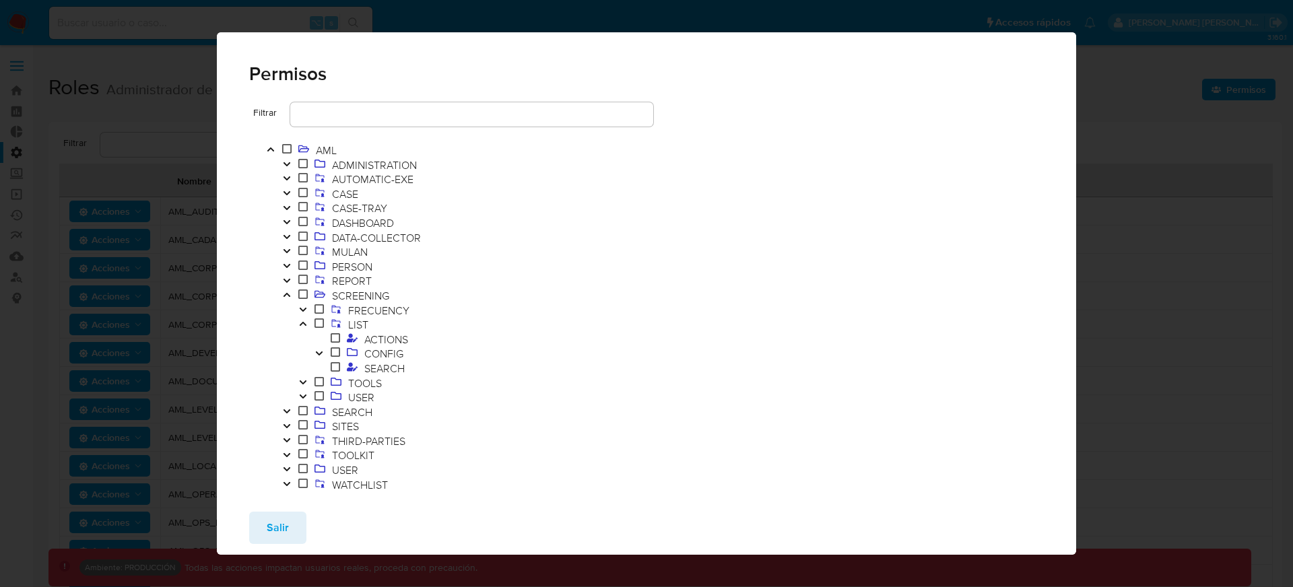
click at [322, 350] on icon "Toggle" at bounding box center [319, 354] width 9 height 8
click at [399, 371] on span "ACTIONS" at bounding box center [402, 368] width 51 height 15
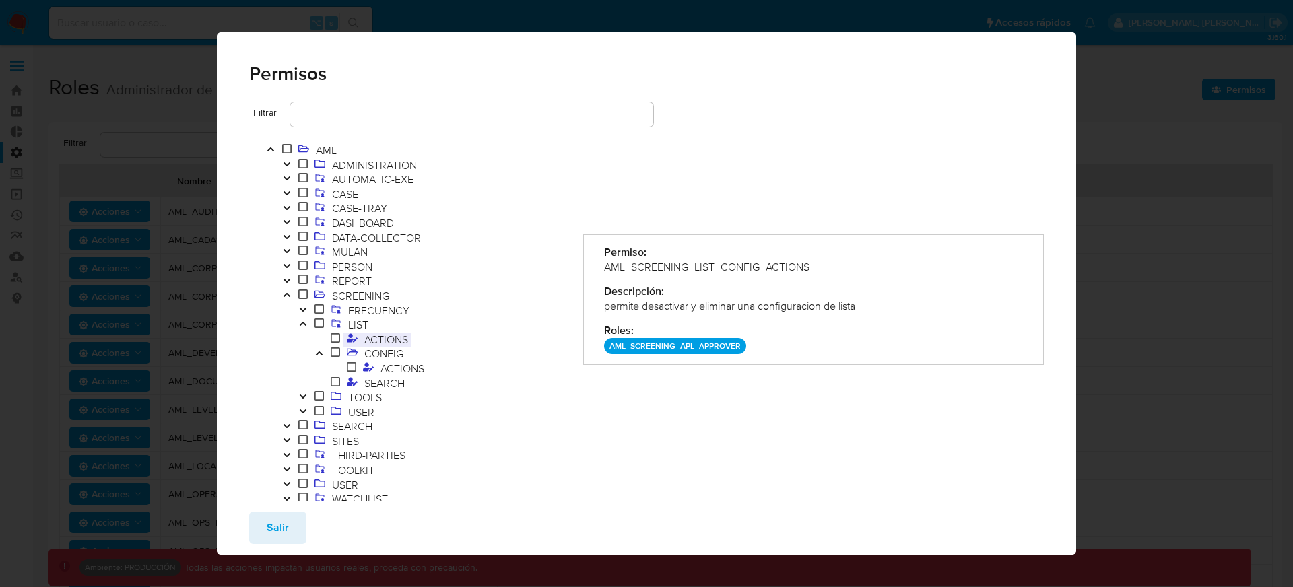
click at [381, 338] on span "ACTIONS" at bounding box center [386, 339] width 51 height 15
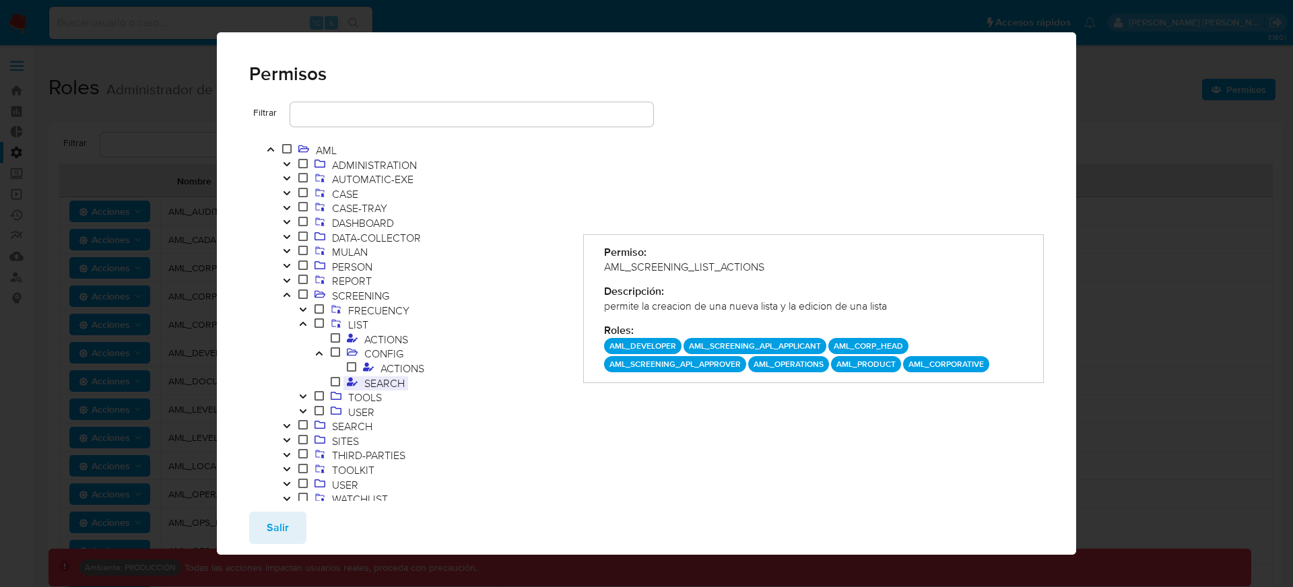
click at [389, 381] on span "SEARCH" at bounding box center [384, 383] width 47 height 15
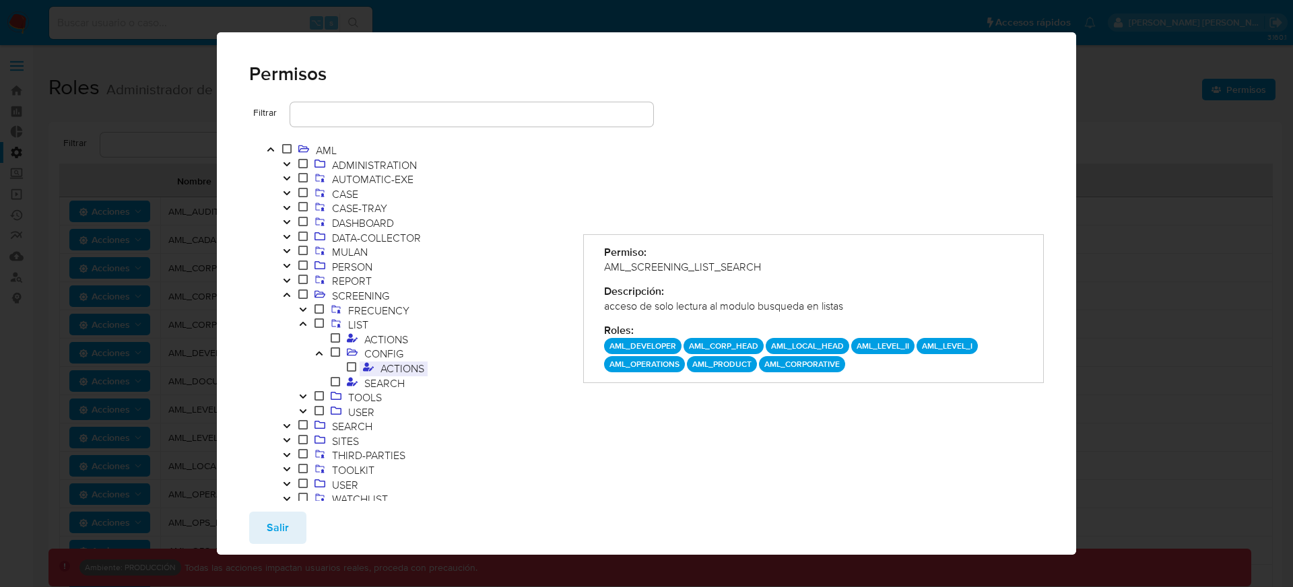
click at [389, 369] on span "ACTIONS" at bounding box center [402, 368] width 51 height 15
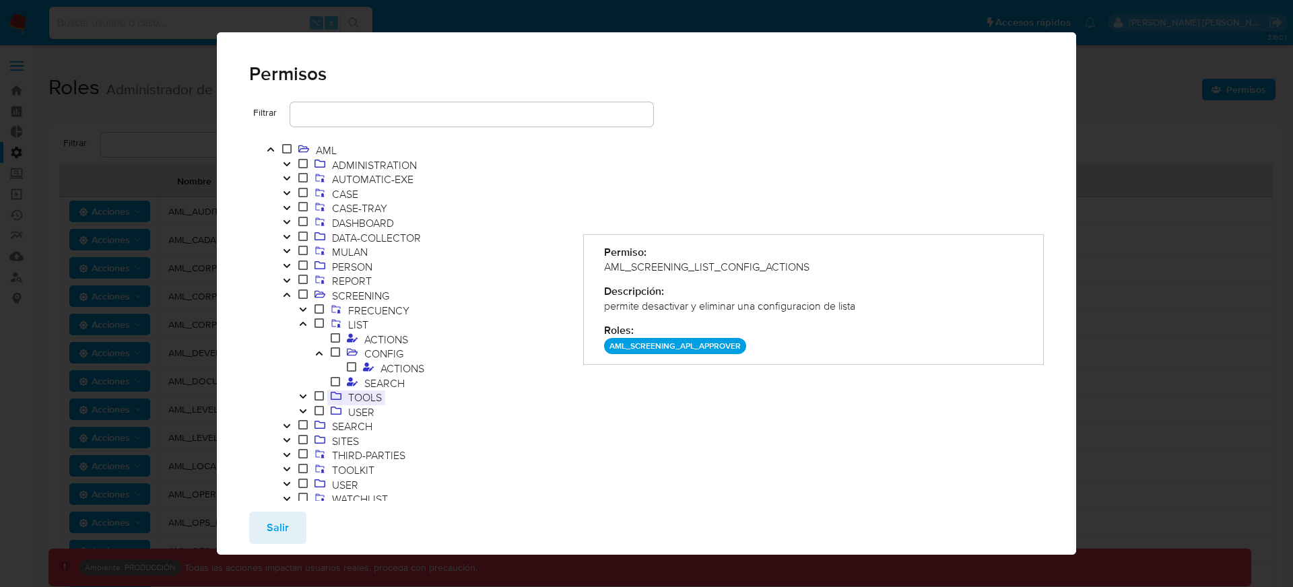
click at [355, 398] on span "TOOLS" at bounding box center [365, 397] width 40 height 15
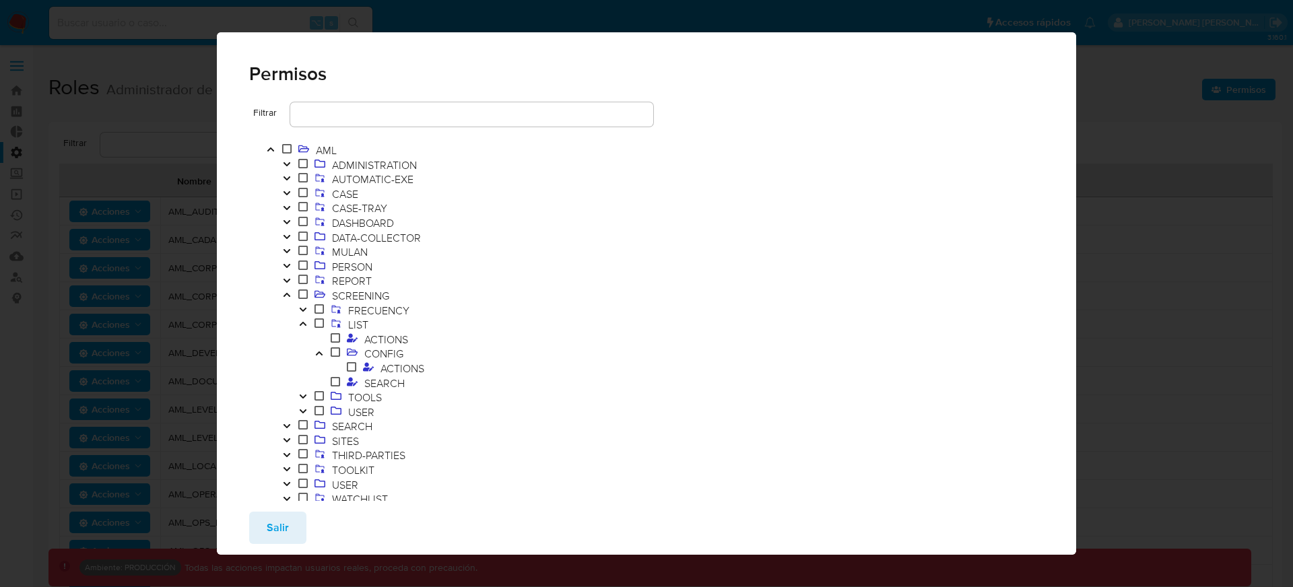
click at [308, 401] on button "Toggle" at bounding box center [303, 398] width 16 height 15
click at [304, 399] on icon "Toggle" at bounding box center [302, 397] width 9 height 8
click at [302, 310] on icon "Toggle" at bounding box center [302, 310] width 7 height 4
click at [377, 323] on span "PRE-EXE" at bounding box center [385, 324] width 48 height 15
click at [319, 322] on icon "Toggle" at bounding box center [319, 324] width 9 height 8
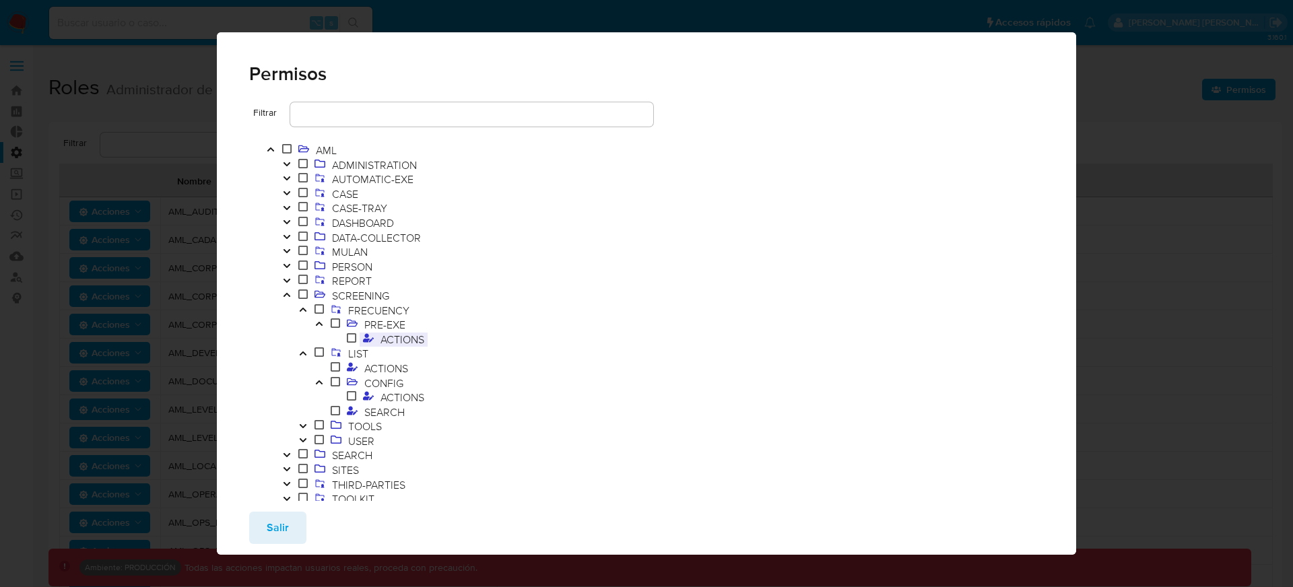
click at [385, 339] on span "ACTIONS" at bounding box center [402, 339] width 51 height 15
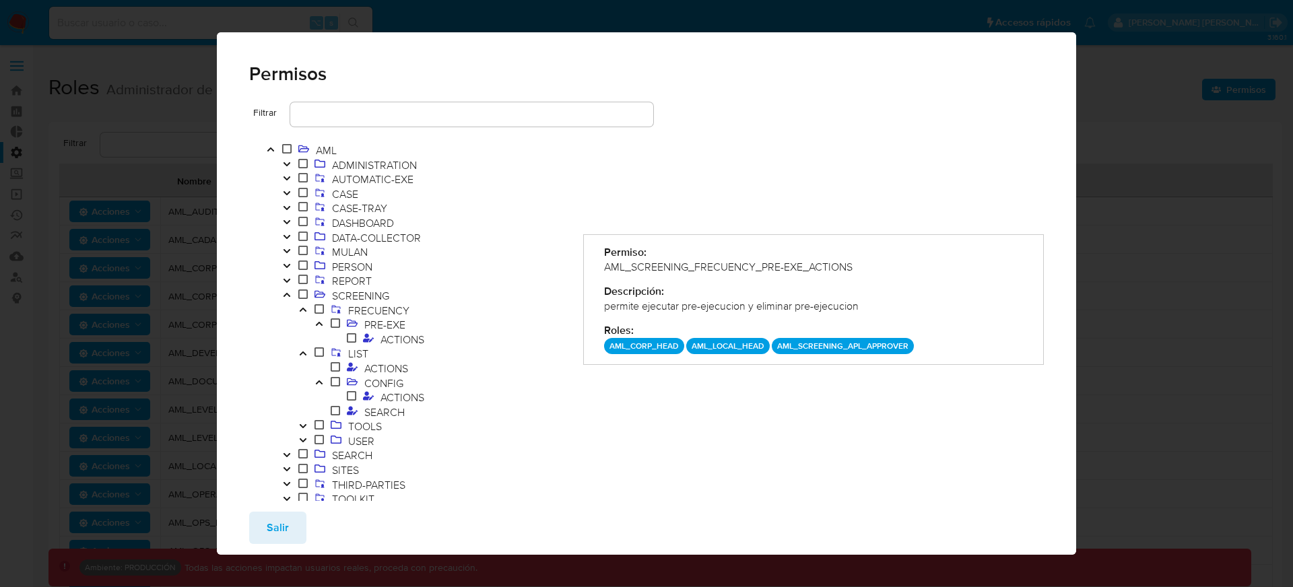
click at [319, 324] on icon "Toggle" at bounding box center [318, 324] width 7 height 4
click at [397, 380] on span "ACTIONS" at bounding box center [402, 383] width 51 height 15
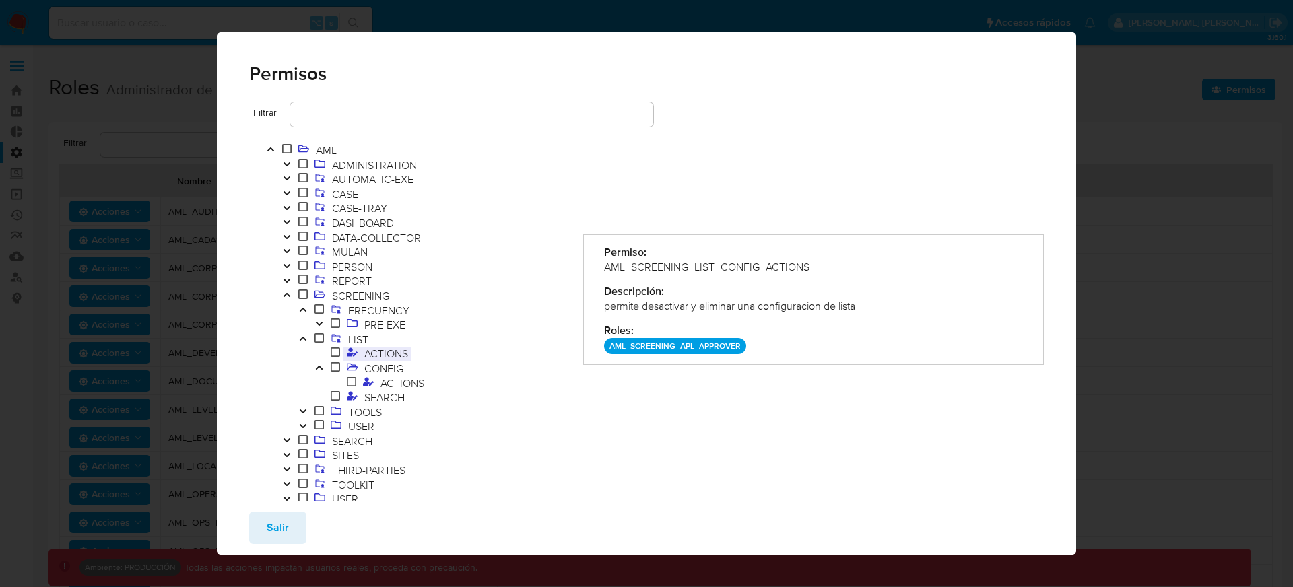
click at [391, 350] on span "ACTIONS" at bounding box center [386, 353] width 51 height 15
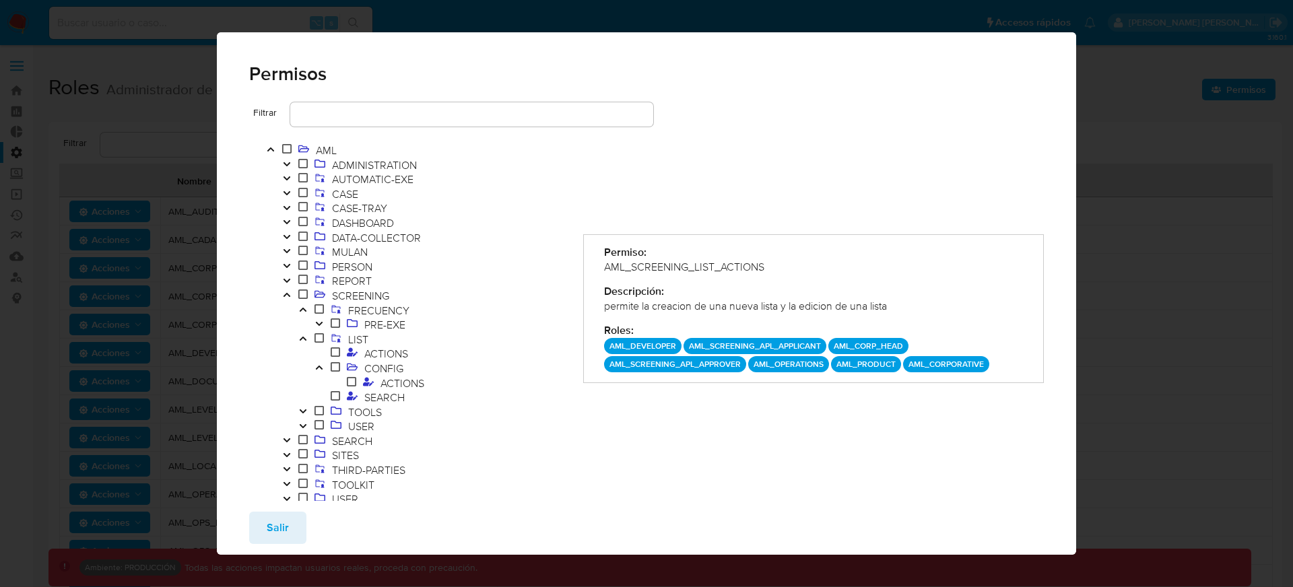
click at [305, 339] on icon "Toggle" at bounding box center [302, 339] width 7 height 4
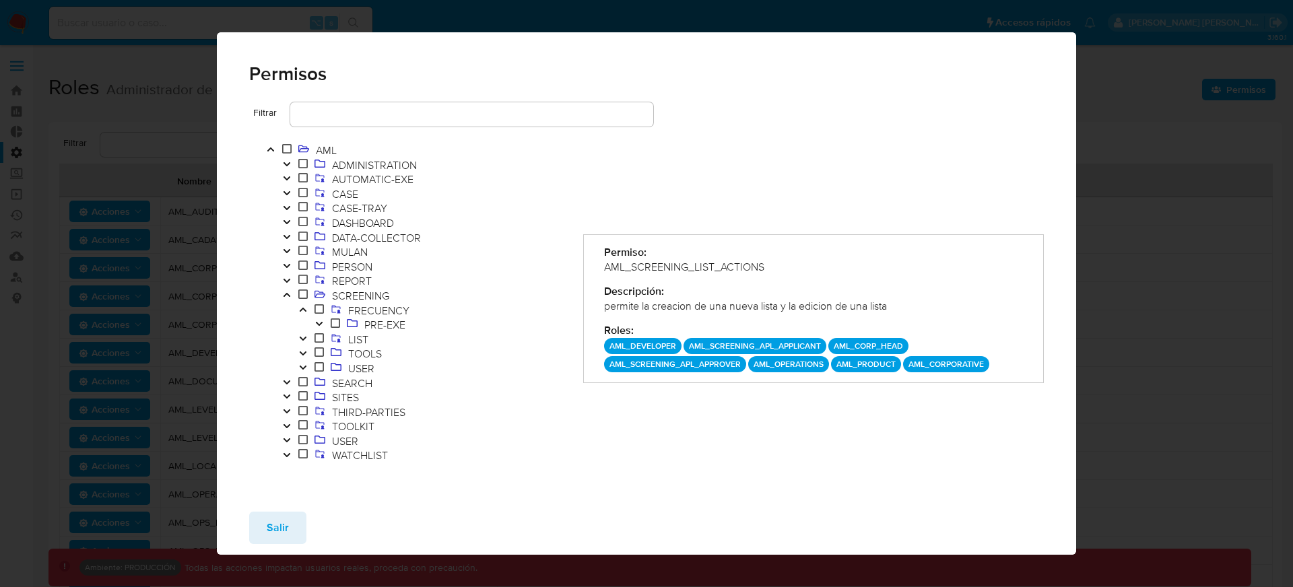
click at [298, 366] on icon "Toggle" at bounding box center [302, 368] width 9 height 8
click at [306, 367] on icon "Toggle" at bounding box center [302, 368] width 9 height 8
click at [305, 369] on icon "Toggle" at bounding box center [302, 368] width 9 height 8
click at [391, 387] on span "SEARCH" at bounding box center [384, 383] width 47 height 15
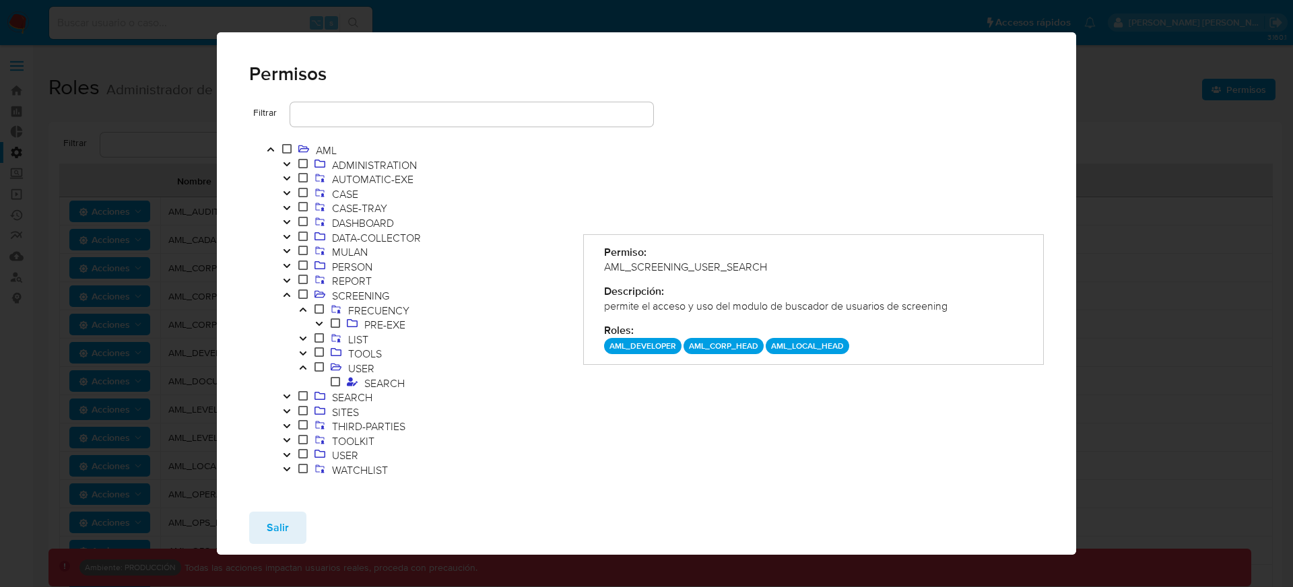
click at [305, 369] on icon "Toggle" at bounding box center [302, 368] width 7 height 4
click at [386, 318] on span "PRE-EXE" at bounding box center [385, 324] width 48 height 15
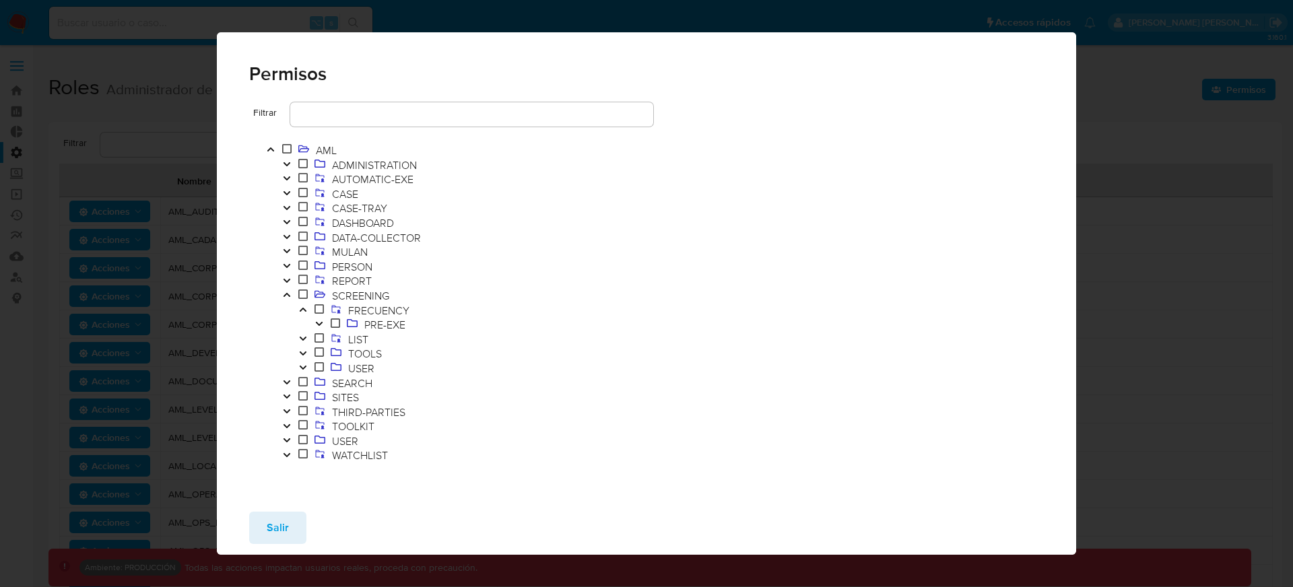
click at [306, 306] on icon "Toggle" at bounding box center [302, 310] width 9 height 8
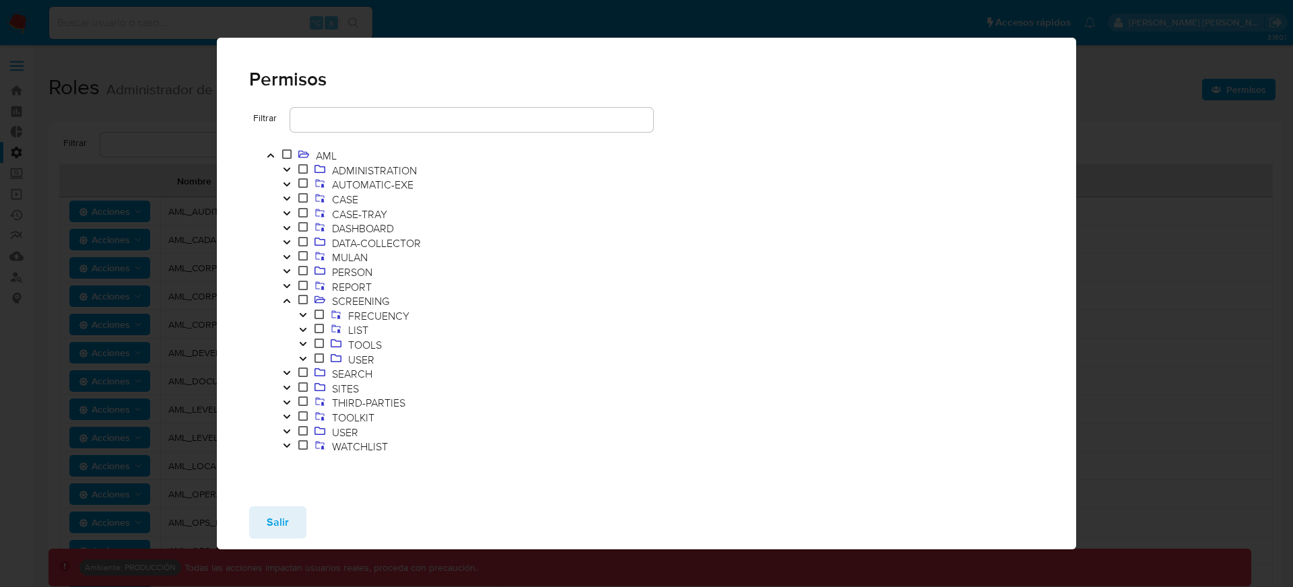
click at [304, 329] on icon "Toggle" at bounding box center [302, 330] width 7 height 4
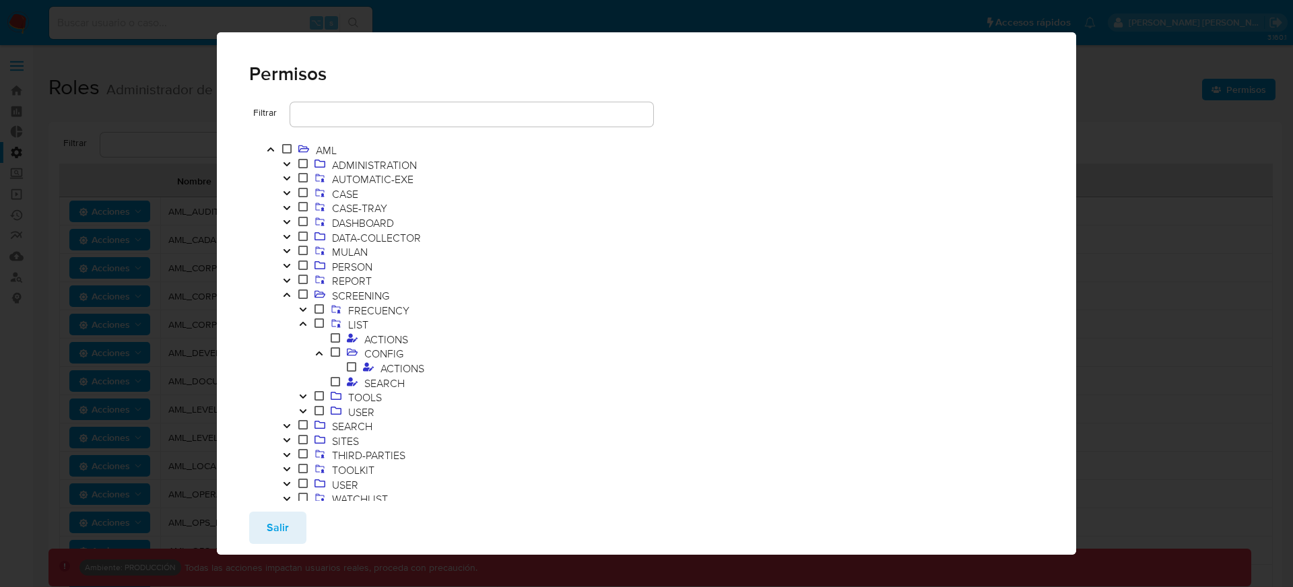
click at [325, 355] on button "Toggle" at bounding box center [319, 354] width 16 height 15
click at [323, 355] on icon "Toggle" at bounding box center [319, 354] width 9 height 8
click at [403, 370] on span "ACTIONS" at bounding box center [402, 368] width 51 height 15
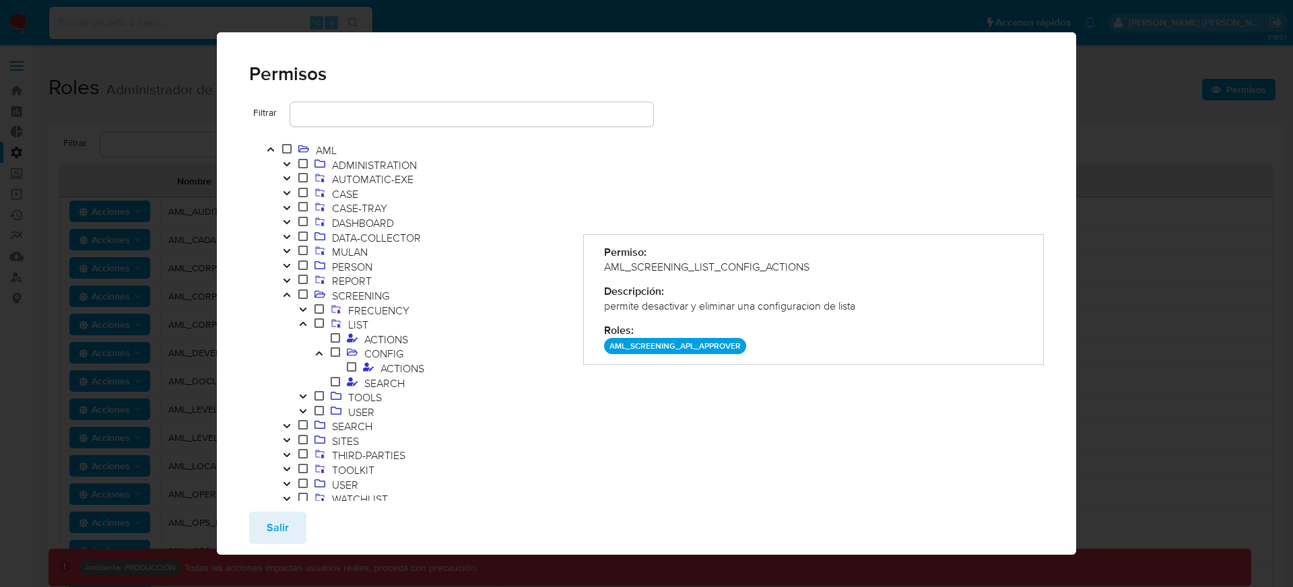
click at [319, 355] on icon "Toggle" at bounding box center [319, 354] width 9 height 8
click at [358, 332] on span at bounding box center [353, 339] width 18 height 15
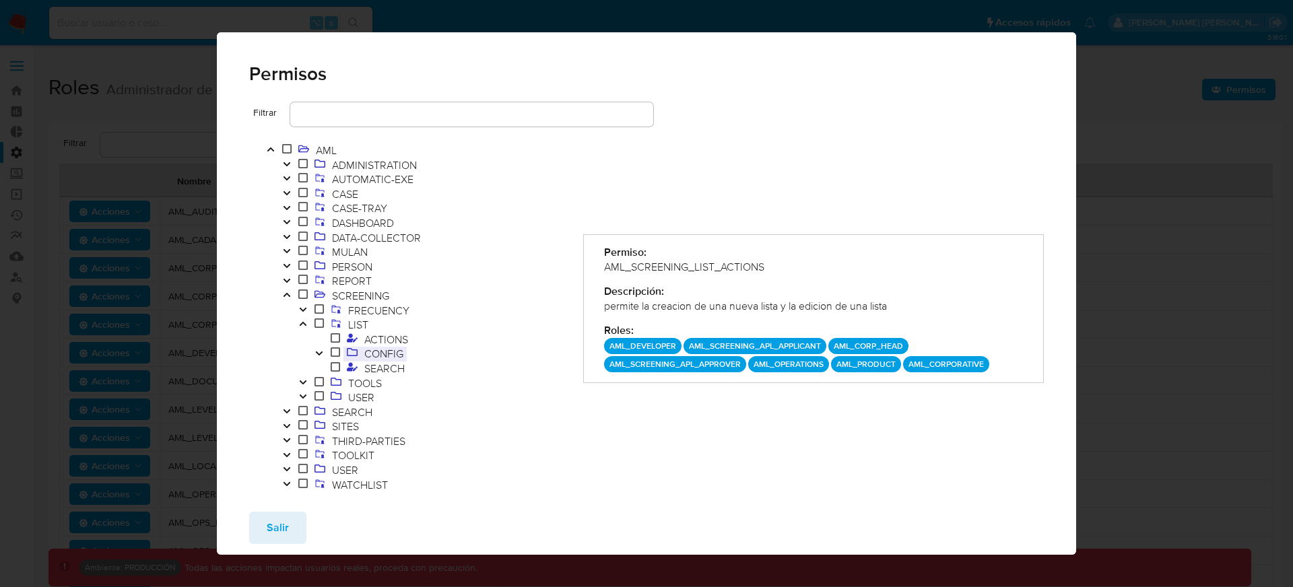
click at [377, 356] on span "CONFIG" at bounding box center [384, 353] width 46 height 15
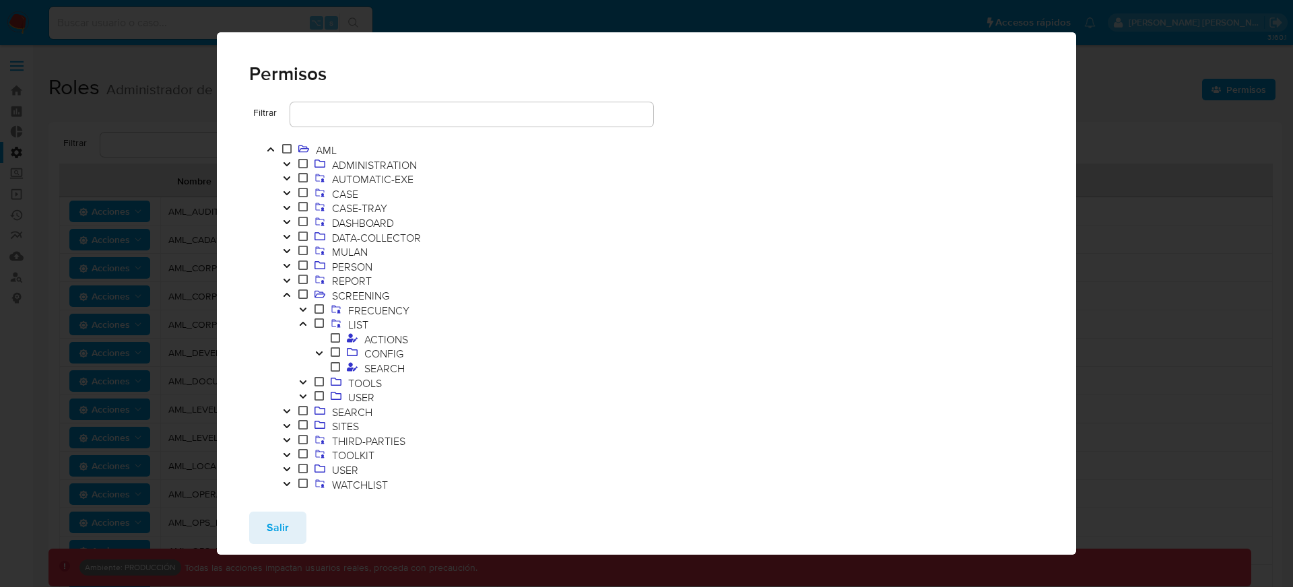
click at [317, 354] on icon "Toggle" at bounding box center [319, 354] width 9 height 8
click at [387, 368] on span "ACTIONS" at bounding box center [402, 368] width 51 height 15
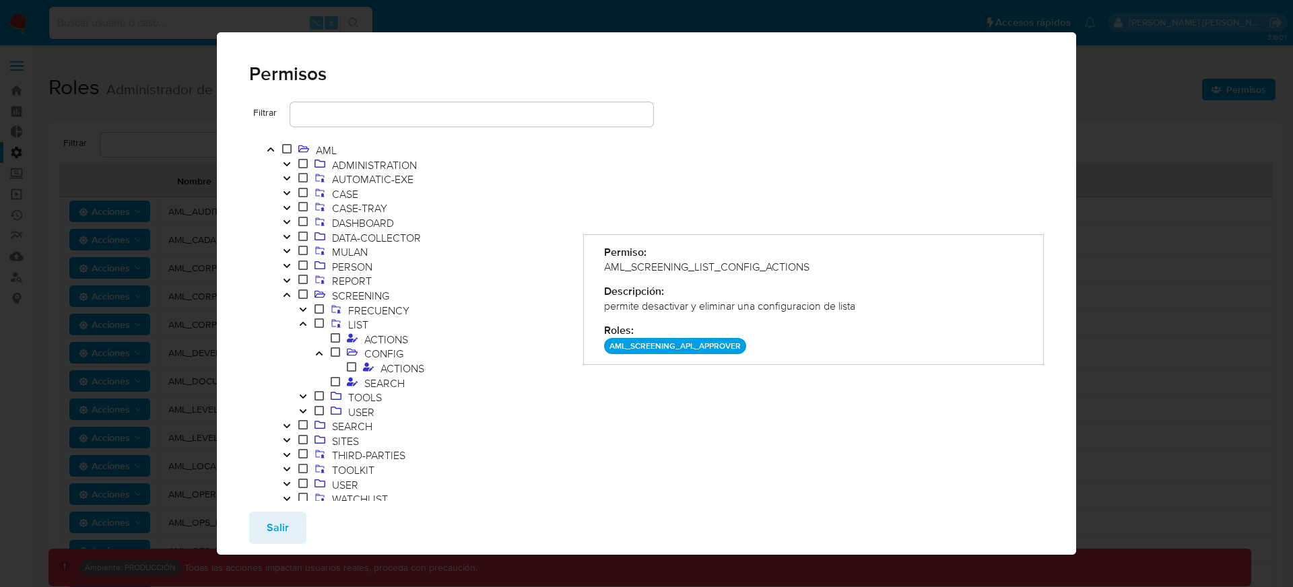
click at [323, 352] on button "Toggle" at bounding box center [319, 354] width 16 height 15
click at [381, 335] on span "ACTIONS" at bounding box center [386, 339] width 51 height 15
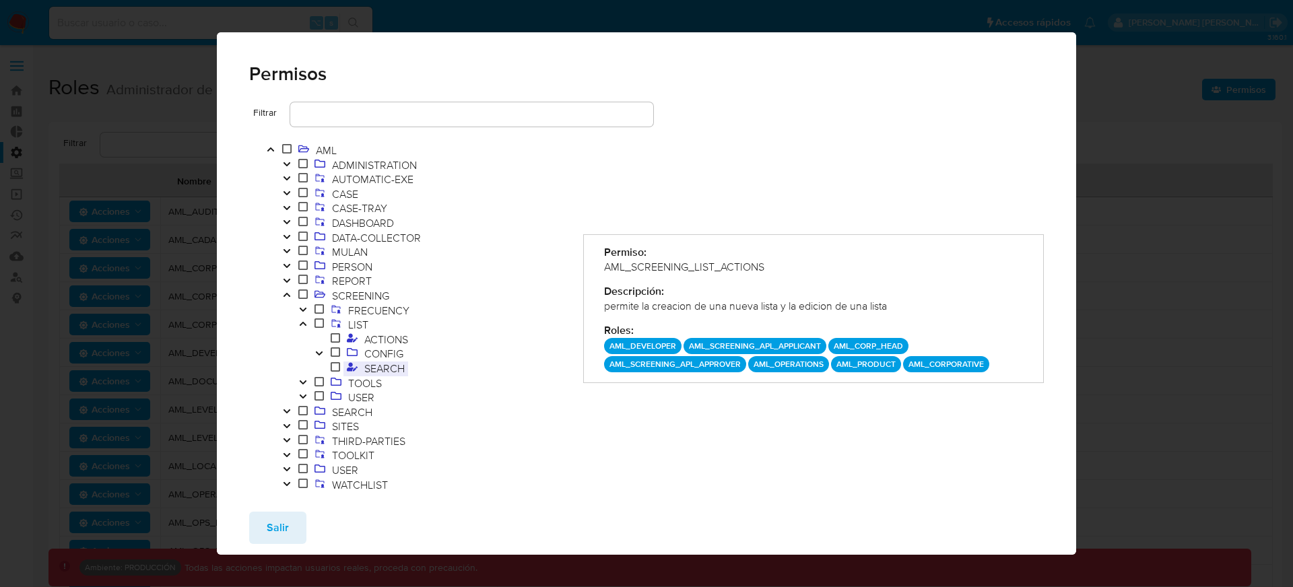
click at [379, 368] on span "SEARCH" at bounding box center [384, 368] width 47 height 15
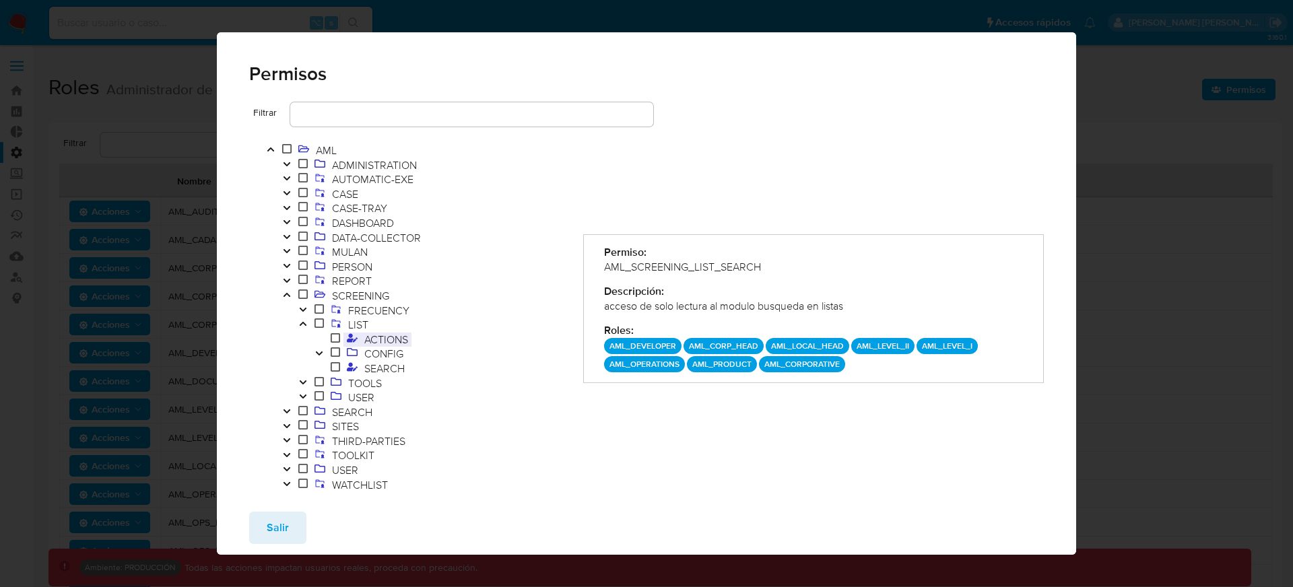
click at [374, 338] on span "ACTIONS" at bounding box center [386, 339] width 51 height 15
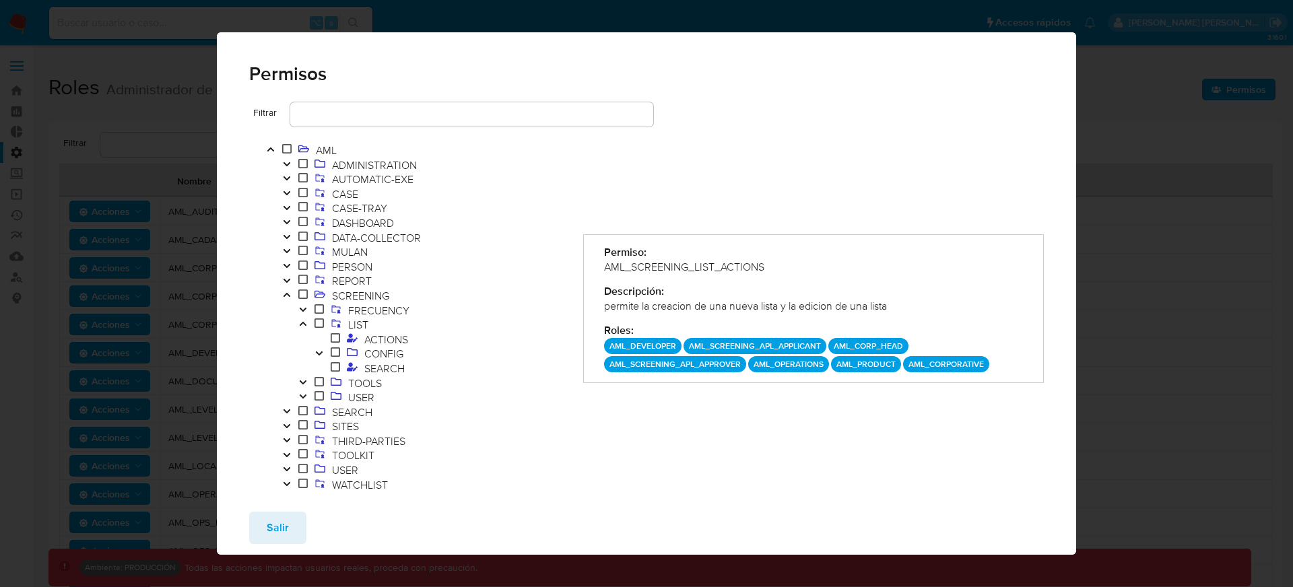
click at [389, 111] on input "text" at bounding box center [471, 115] width 363 height 18
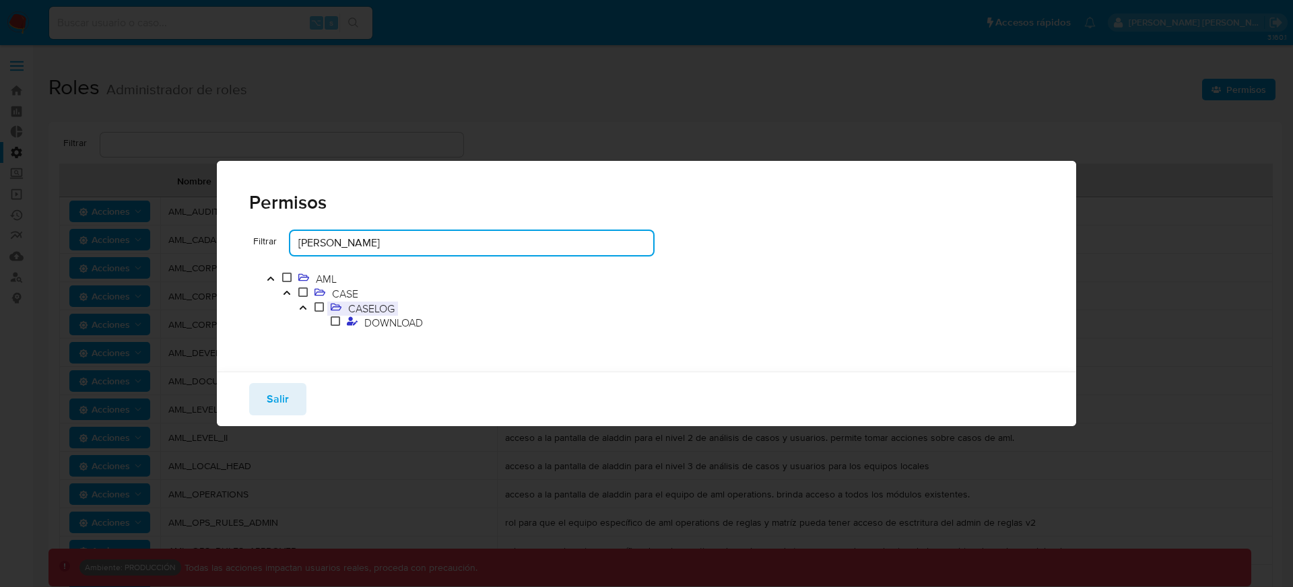
click at [365, 306] on span "CASELOG" at bounding box center [371, 308] width 53 height 15
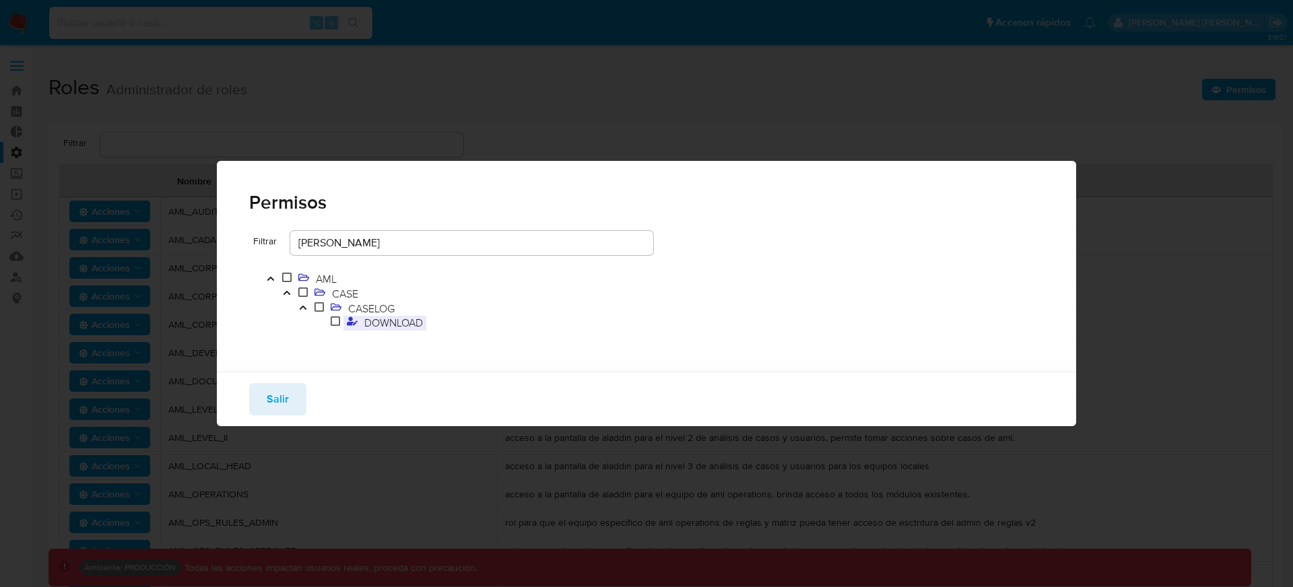
click at [385, 330] on span "DOWNLOAD" at bounding box center [393, 322] width 65 height 15
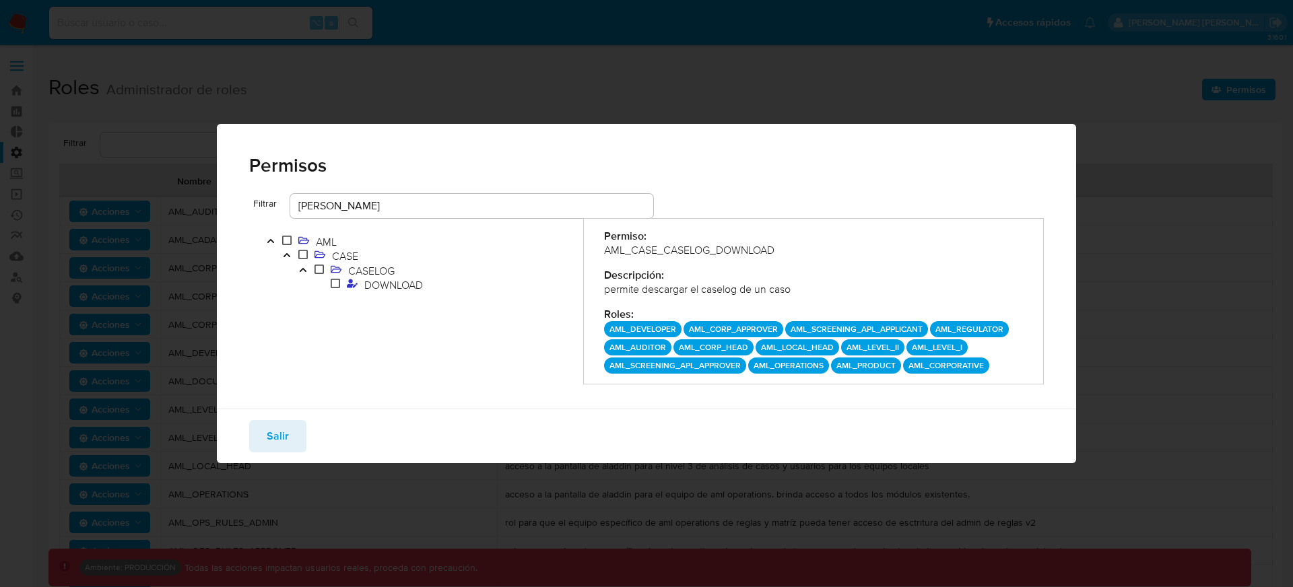
click at [455, 202] on input "caselo" at bounding box center [471, 206] width 363 height 18
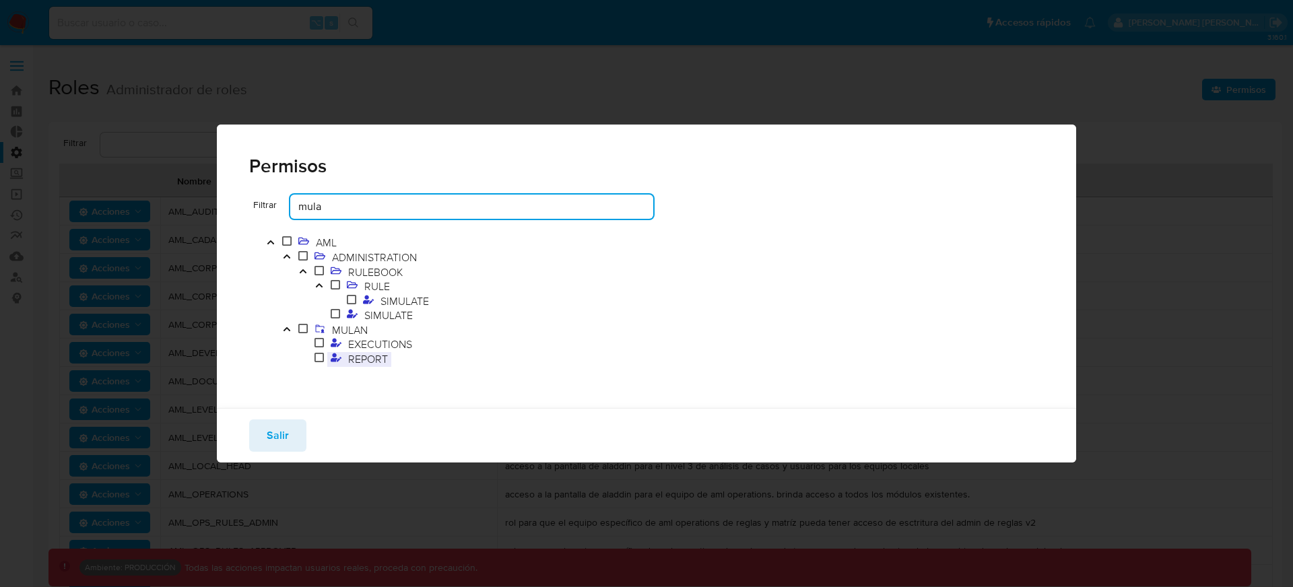
type input "mula"
click at [367, 358] on span "REPORT" at bounding box center [368, 359] width 46 height 15
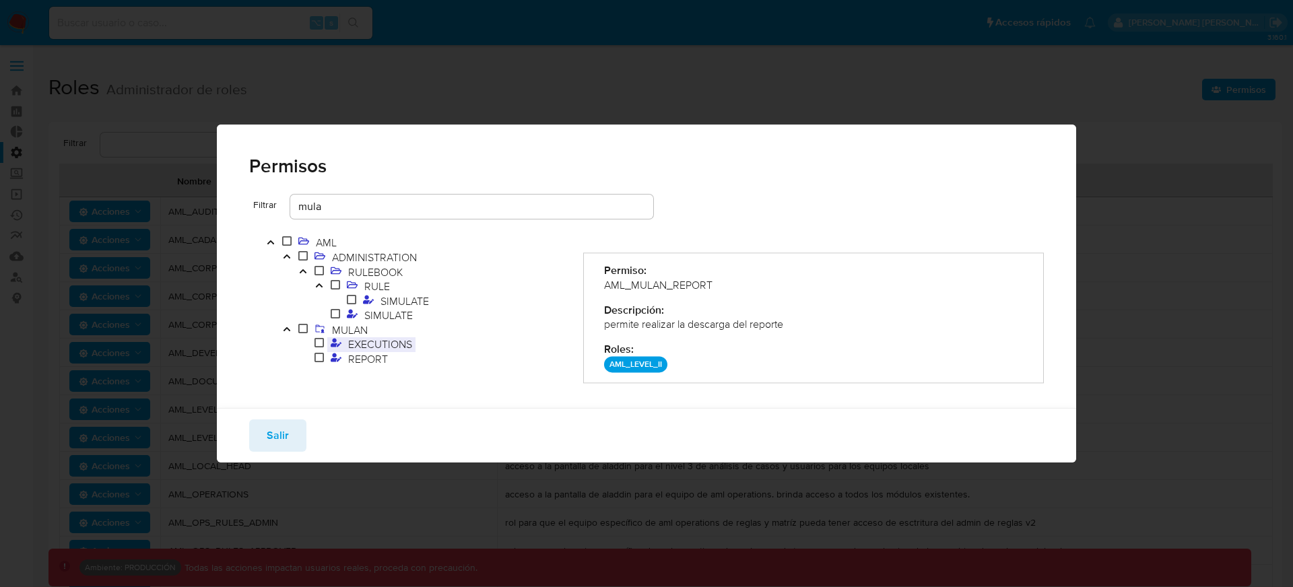
click at [376, 347] on span "EXECUTIONS" at bounding box center [380, 344] width 71 height 15
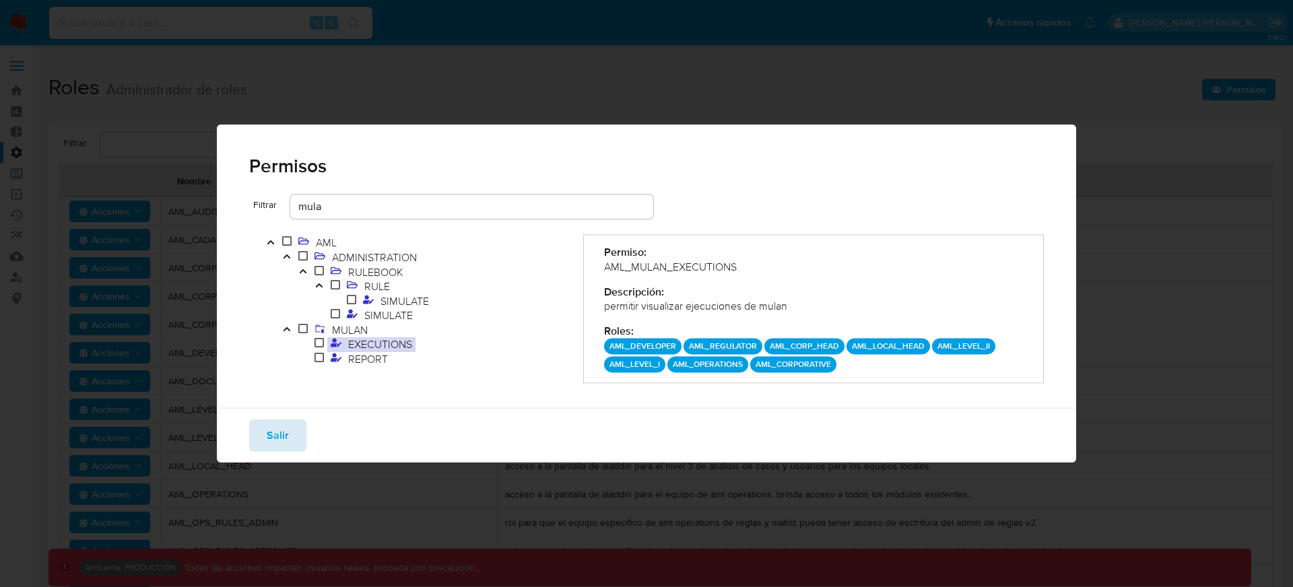
click at [291, 438] on button "Salir" at bounding box center [277, 436] width 57 height 32
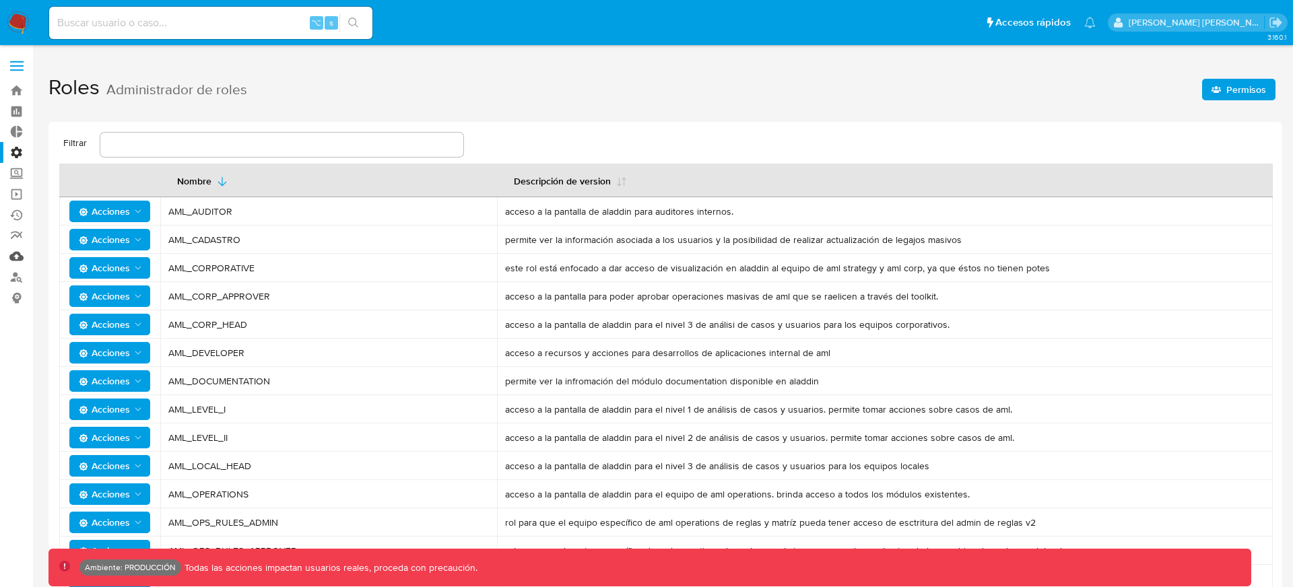
click at [14, 258] on link "Mulan" at bounding box center [80, 256] width 160 height 21
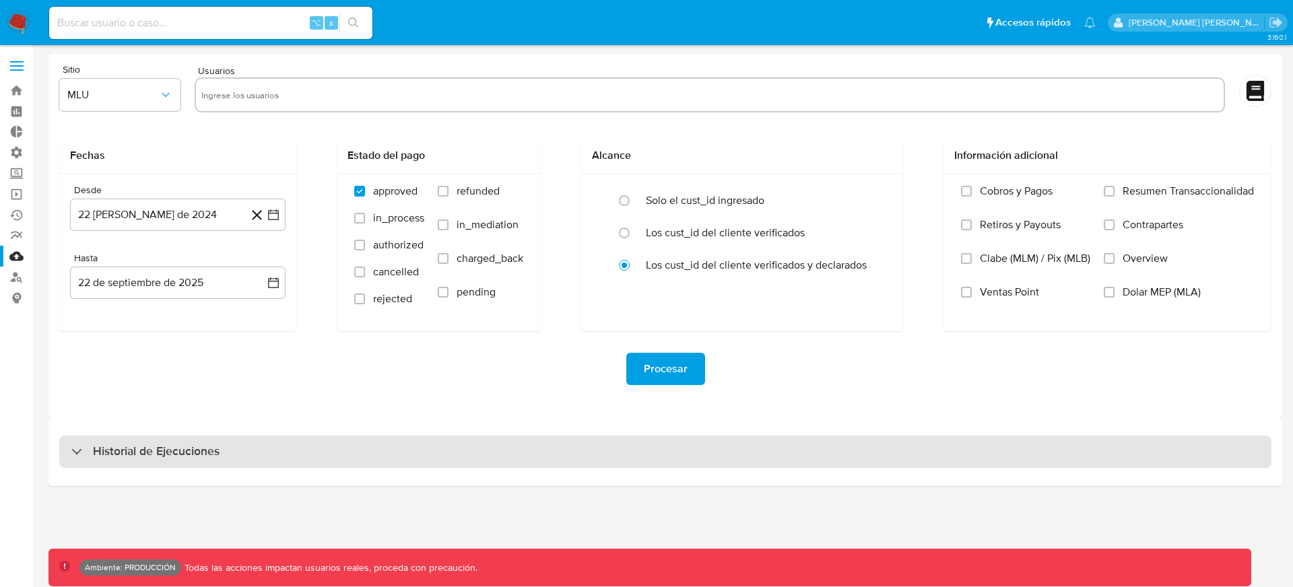
click at [460, 457] on div "Historial de Ejecuciones" at bounding box center [665, 452] width 1212 height 32
select select "10"
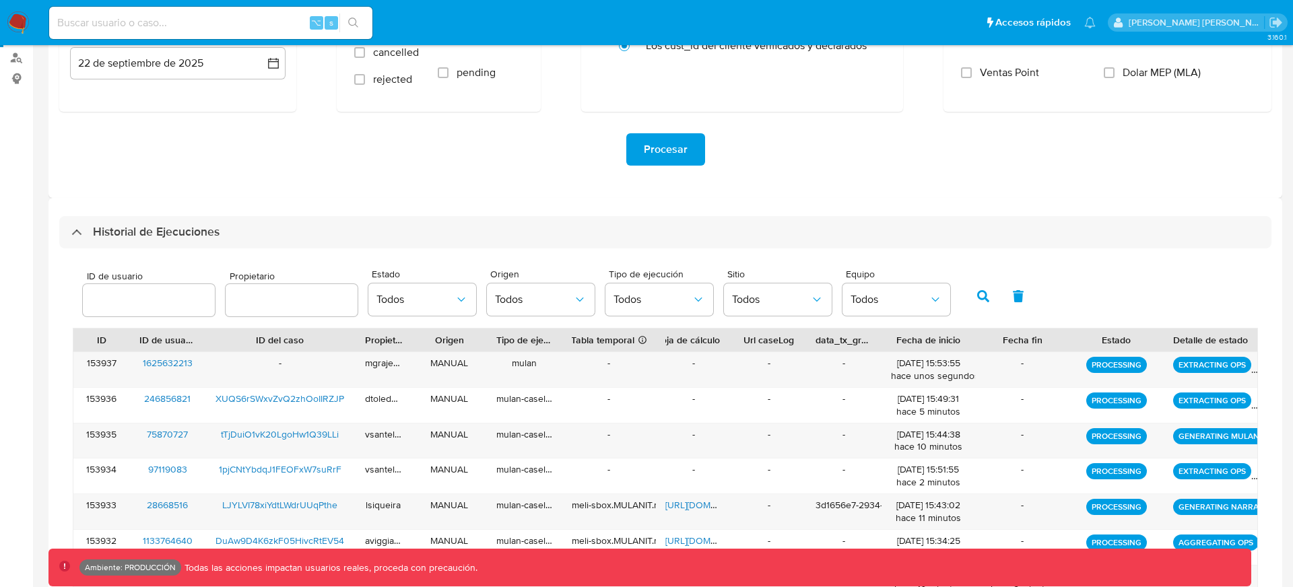
scroll to position [234, 0]
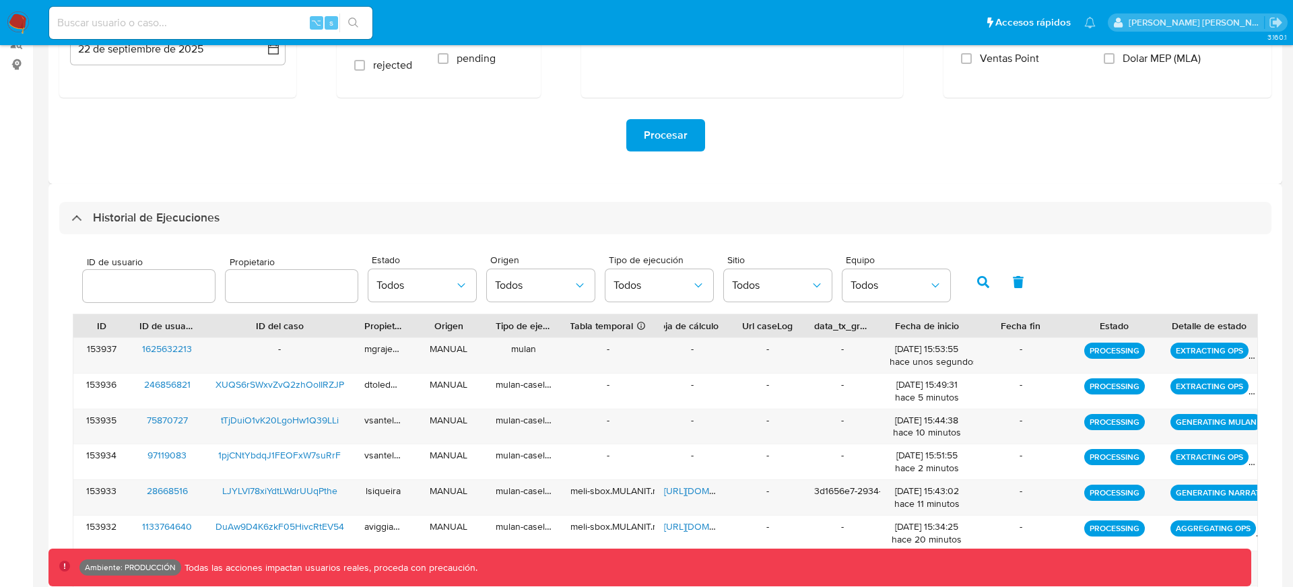
drag, startPoint x: 1247, startPoint y: 322, endPoint x: 1291, endPoint y: 322, distance: 43.8
click at [1291, 322] on main "3.160.1 Ambiente: PRODUCCIÓN Todas las acciones impactan usuarios reales, proce…" at bounding box center [646, 292] width 1293 height 1053
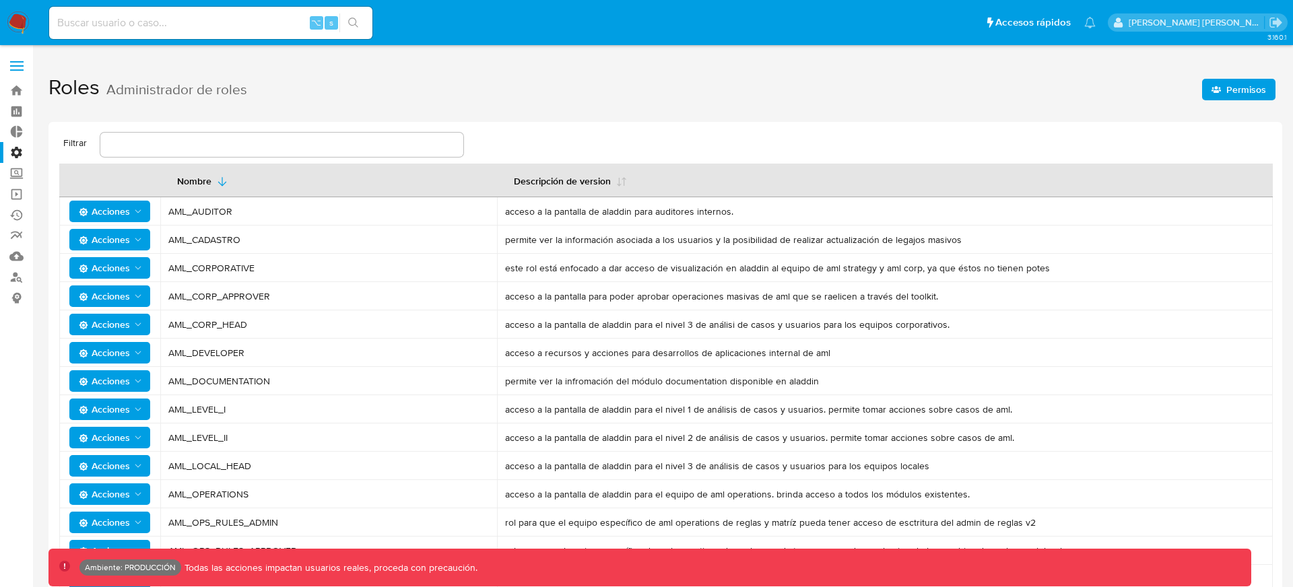
click at [1239, 90] on span "Permisos" at bounding box center [1247, 90] width 40 height 22
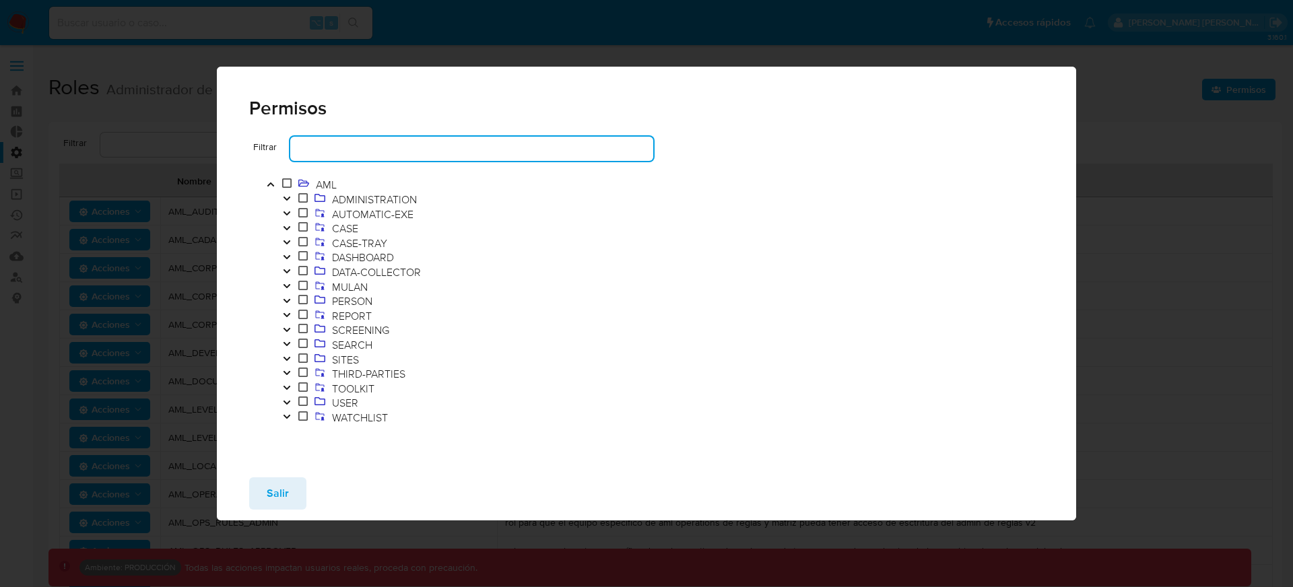
click at [542, 146] on input "text" at bounding box center [471, 149] width 363 height 18
type input "[URL][DOMAIN_NAME]"
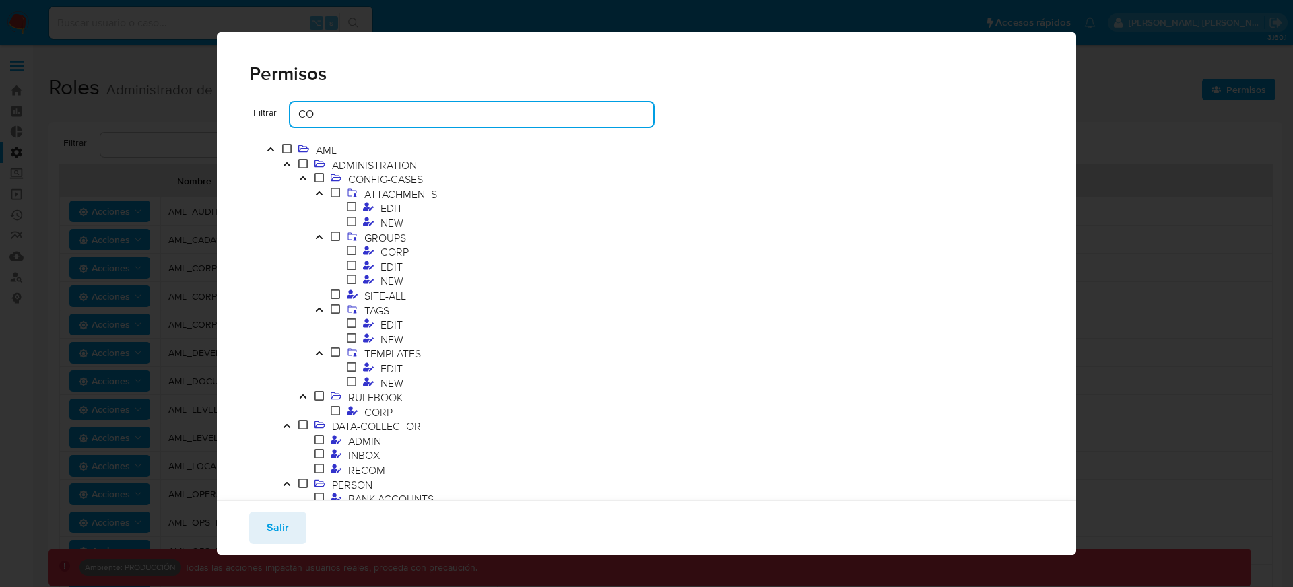
type input "C"
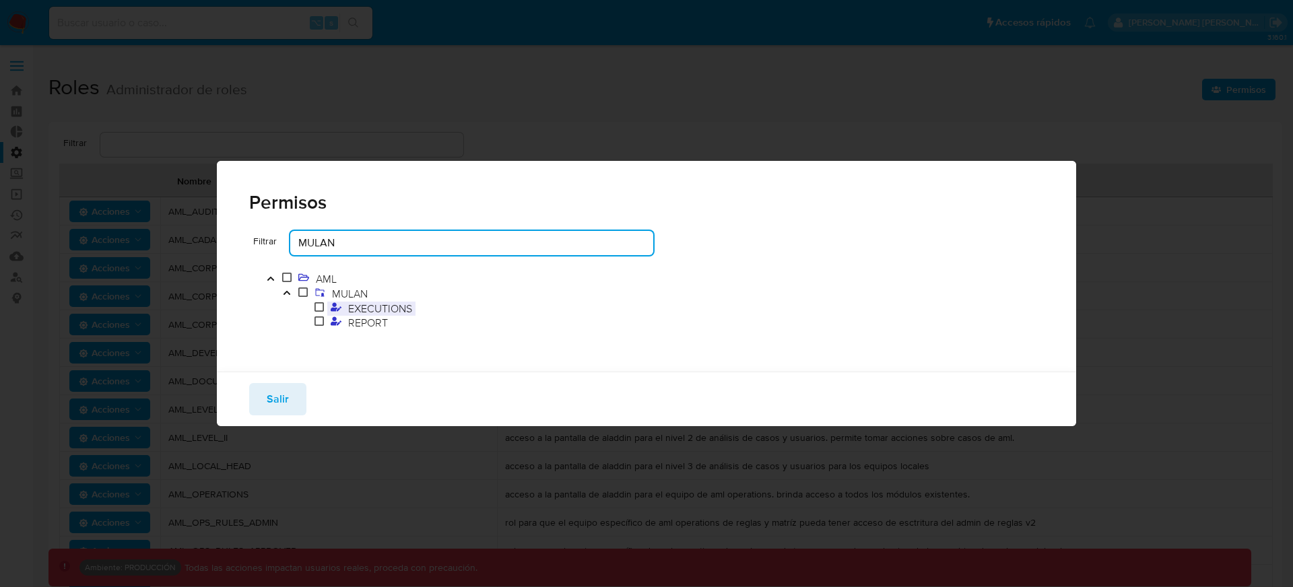
type input "MULAN"
click at [380, 311] on span "EXECUTIONS" at bounding box center [380, 308] width 71 height 15
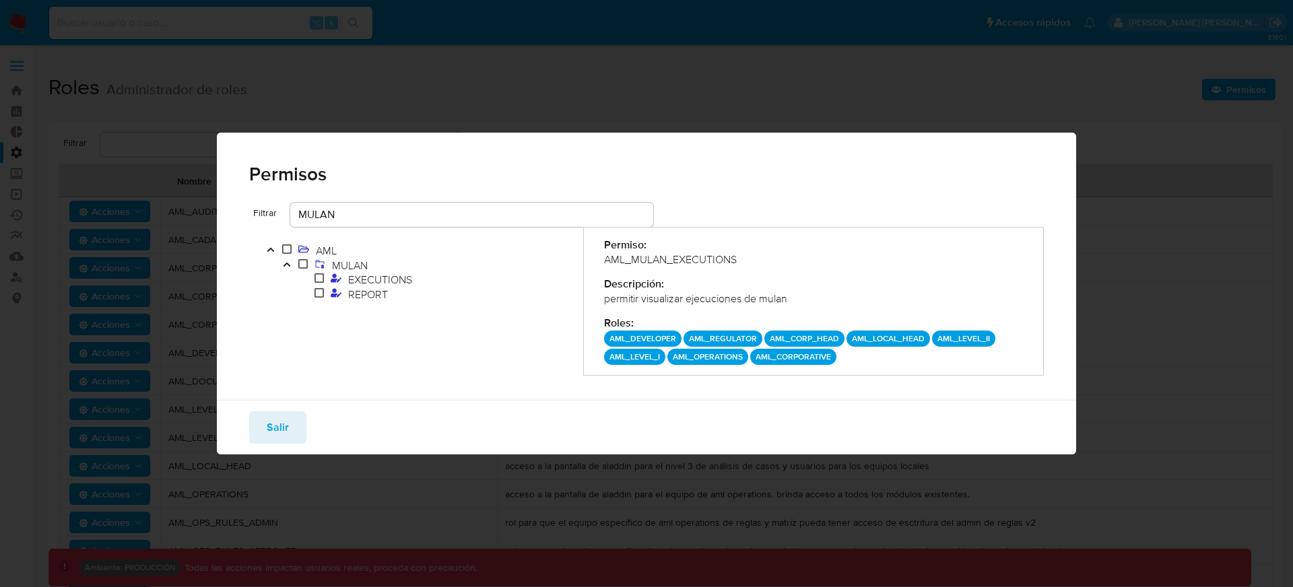
click at [315, 410] on div "Salir" at bounding box center [647, 427] width 860 height 55
click at [278, 418] on span "Salir" at bounding box center [278, 428] width 22 height 30
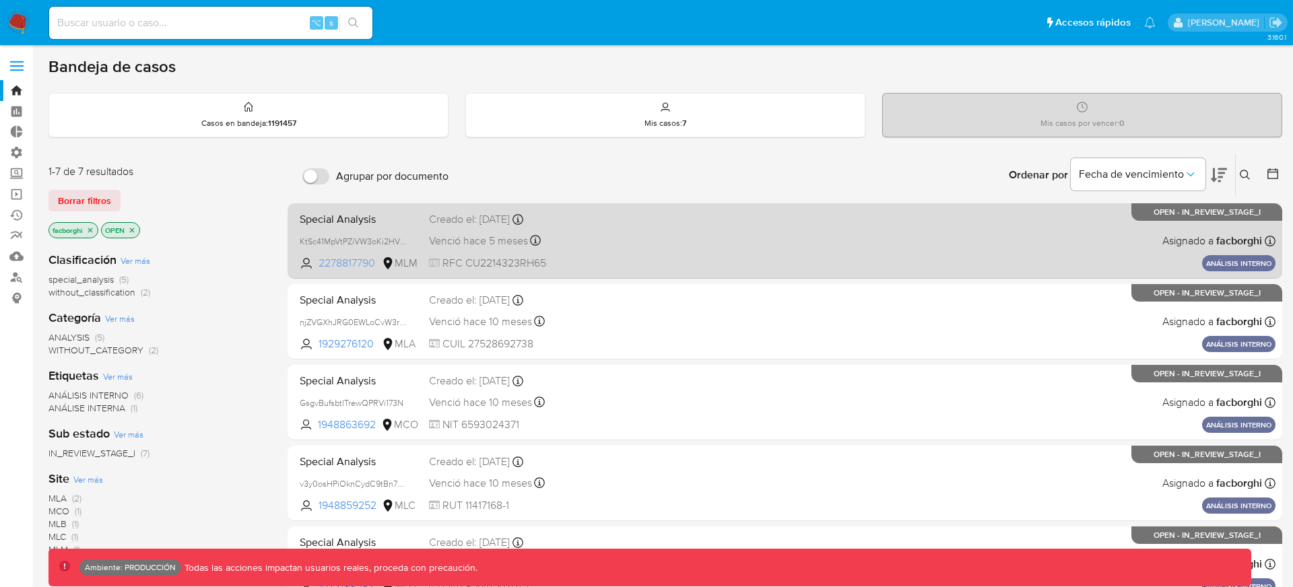
click at [360, 261] on span "2278817790" at bounding box center [349, 263] width 61 height 15
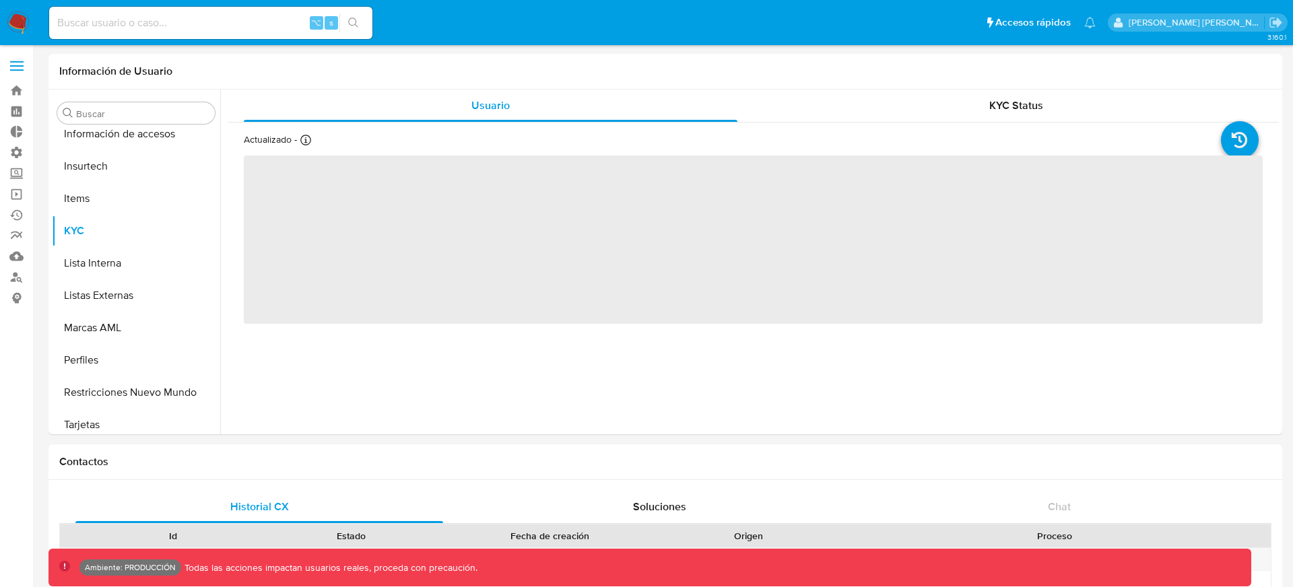
scroll to position [634, 0]
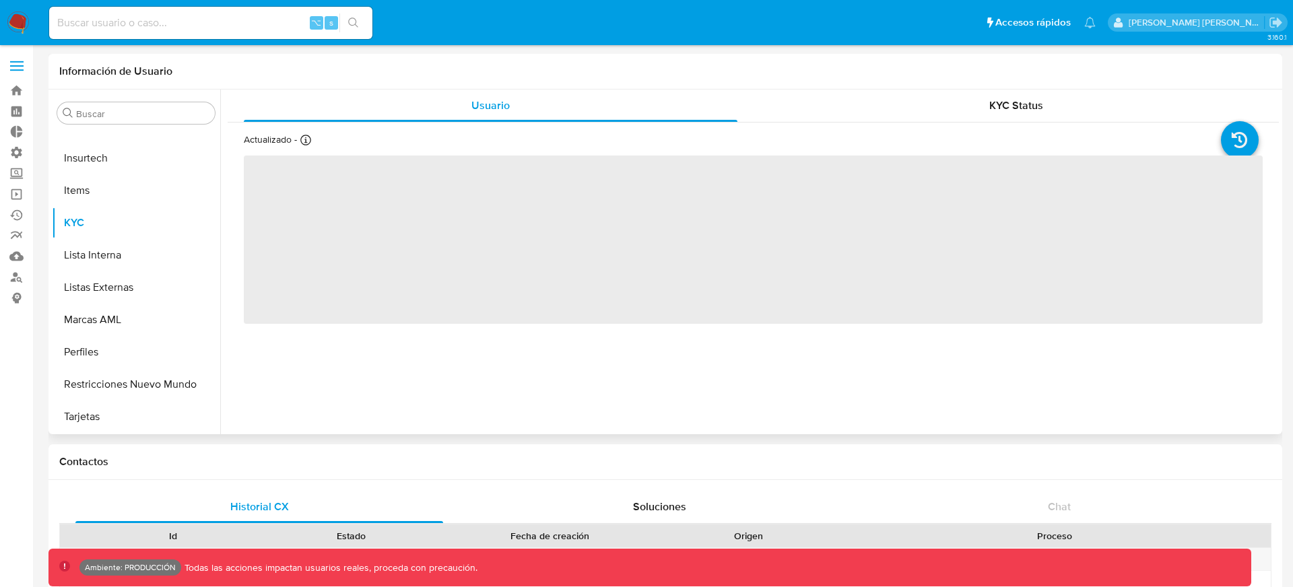
select select "10"
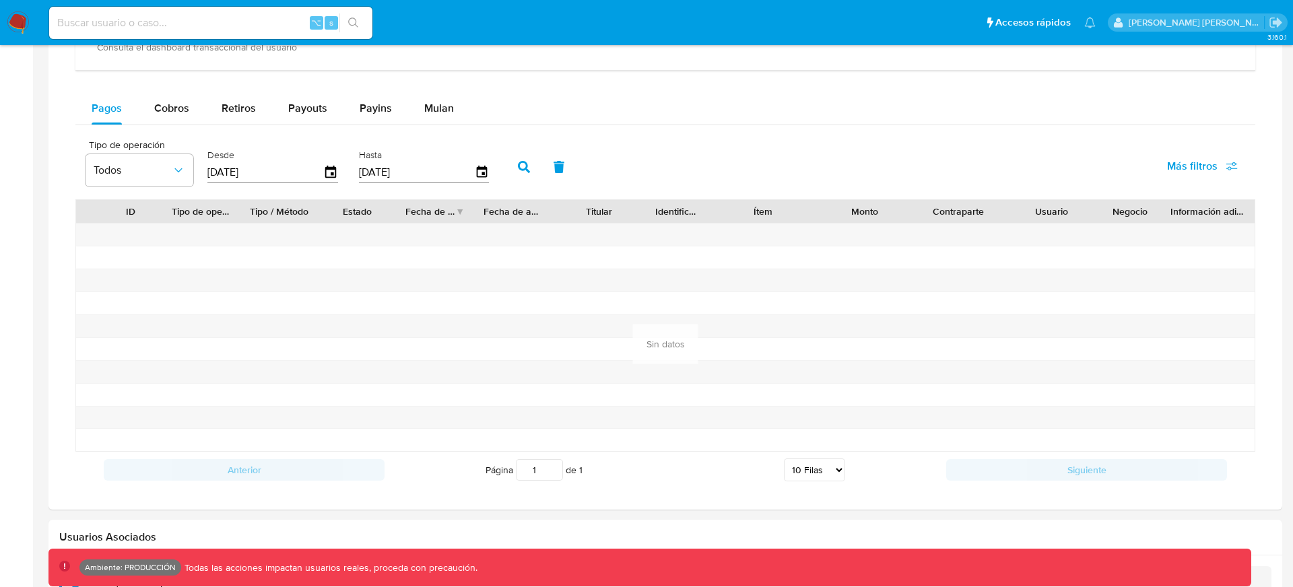
scroll to position [857, 0]
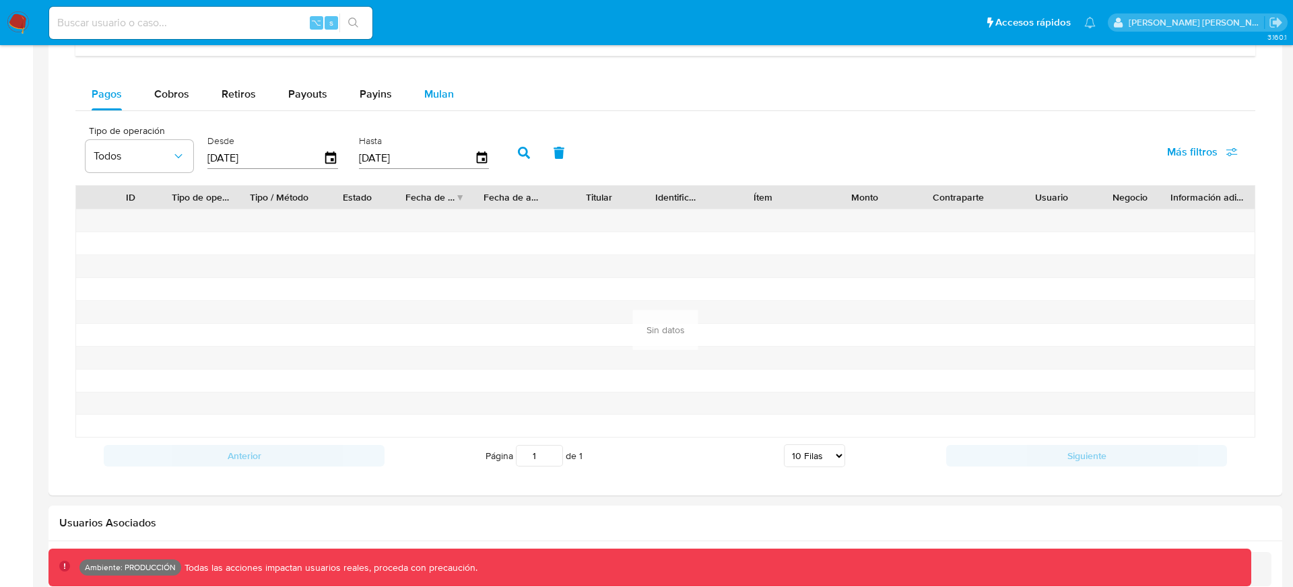
click at [438, 96] on span "Mulan" at bounding box center [439, 93] width 30 height 15
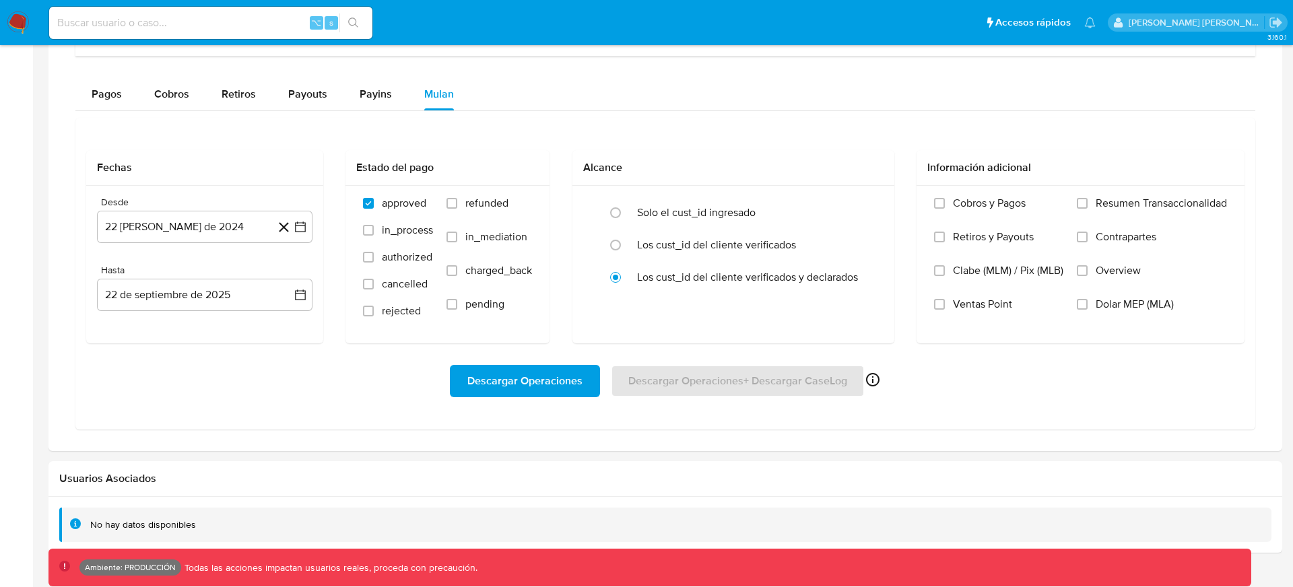
click at [455, 416] on div "Descargar Operaciones Descargar Operaciones + Descargar CaseLog Habilitado solo…" at bounding box center [665, 381] width 1159 height 75
